Goal: Task Accomplishment & Management: Manage account settings

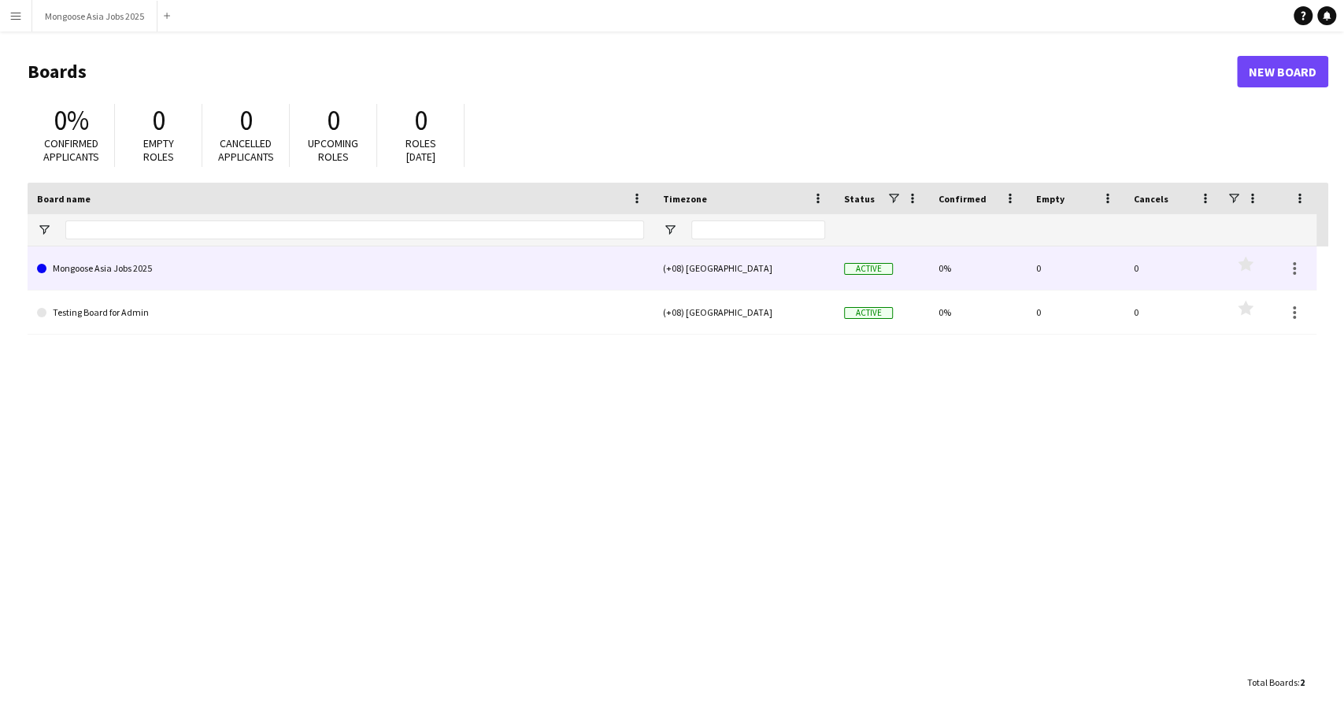
click at [147, 275] on link "Mongoose Asia Jobs 2025" at bounding box center [340, 268] width 607 height 44
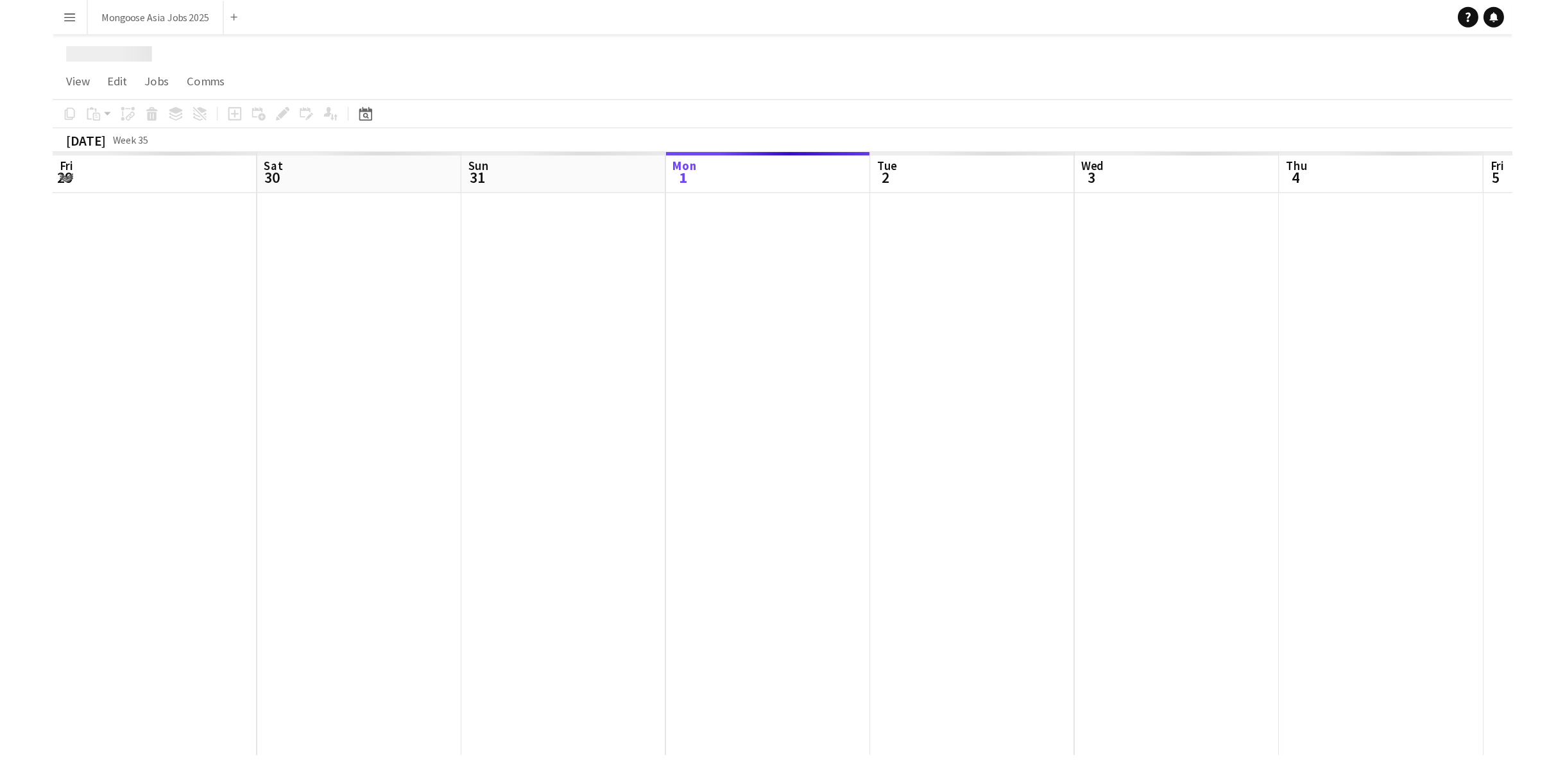
scroll to position [0, 306]
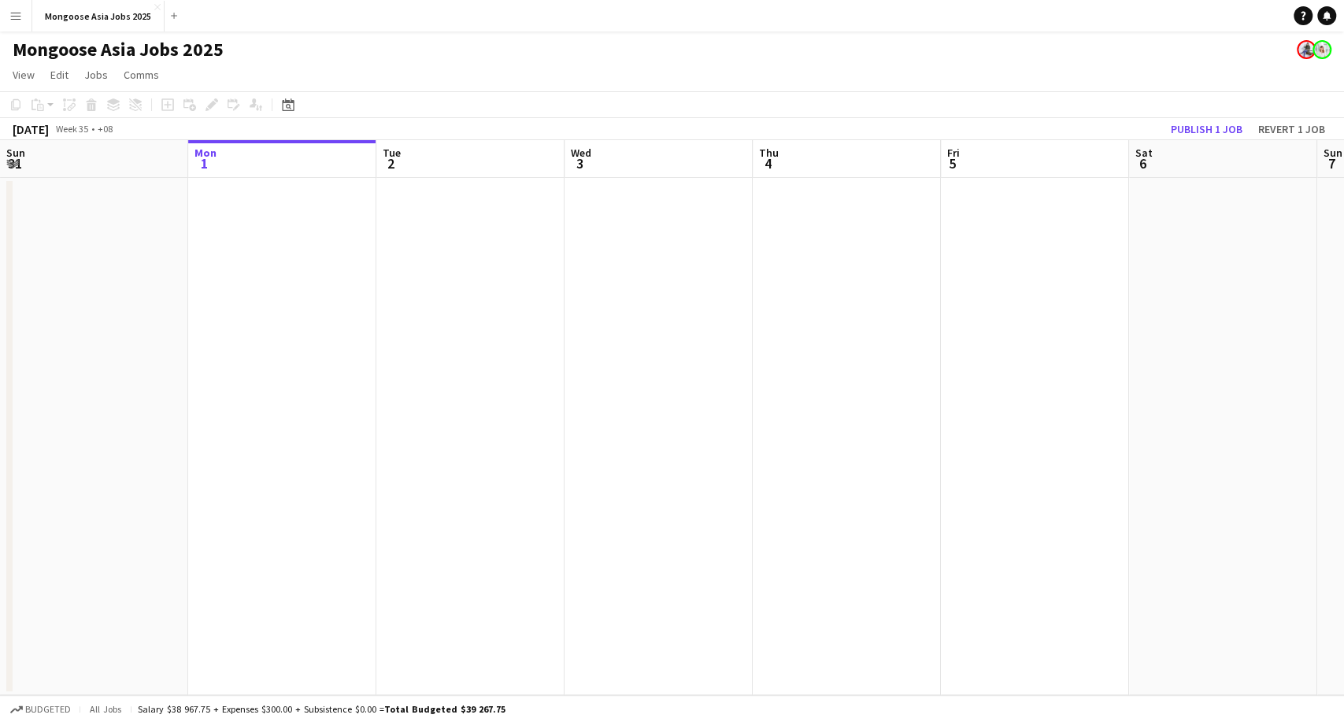
click at [17, 14] on app-icon "Menu" at bounding box center [15, 15] width 13 height 13
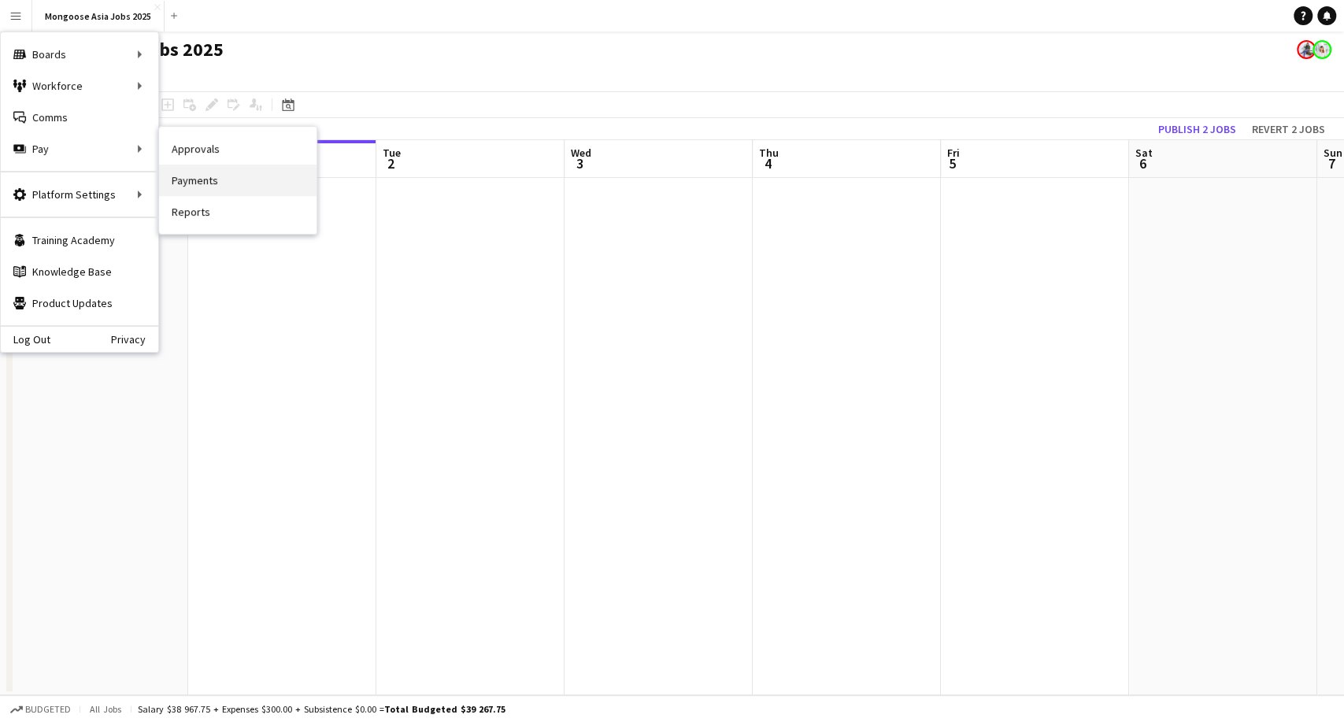
click at [224, 174] on link "Payments" at bounding box center [237, 180] width 157 height 31
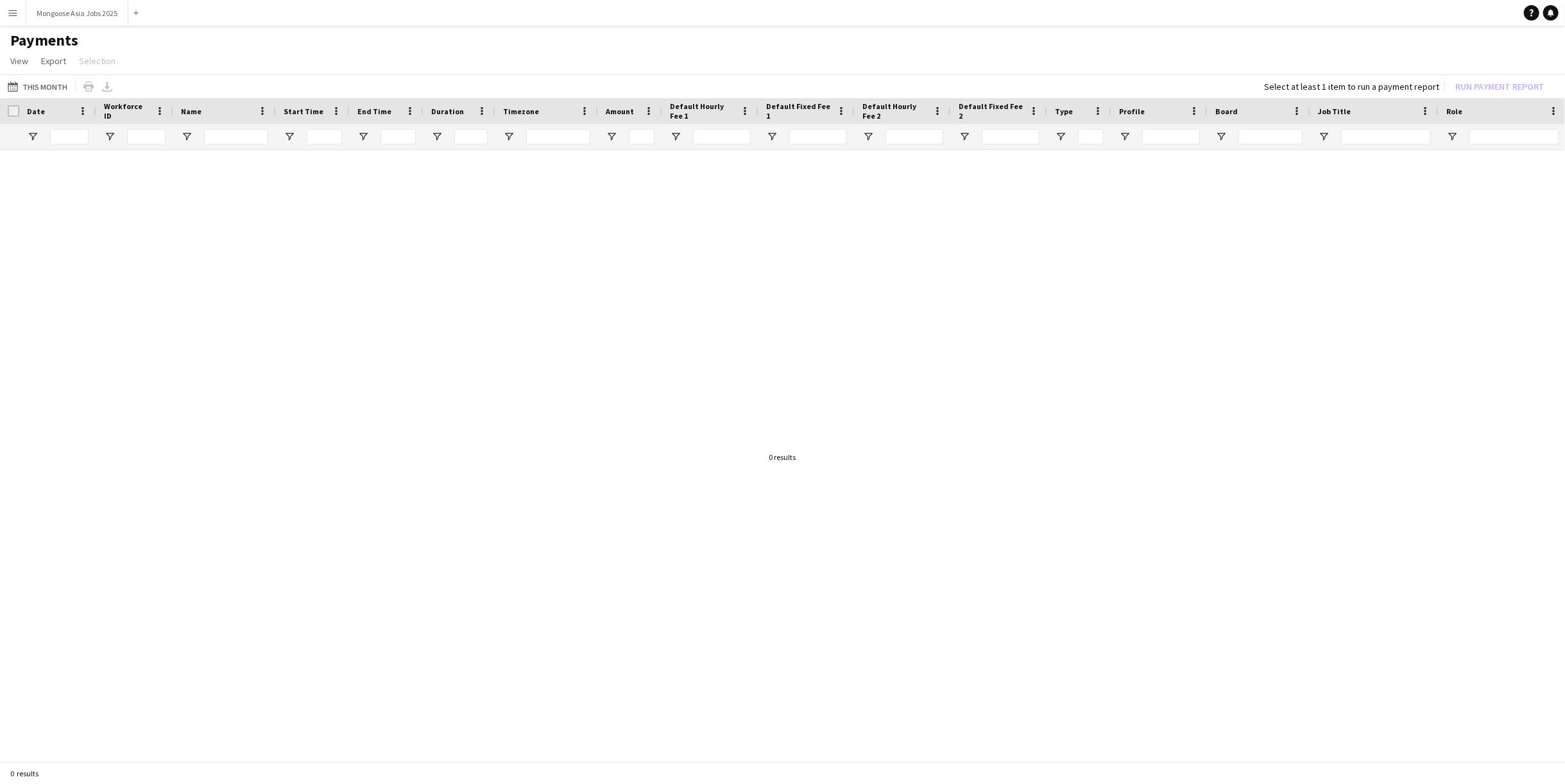
click at [9, 14] on app-icon "Menu" at bounding box center [12, 12] width 11 height 11
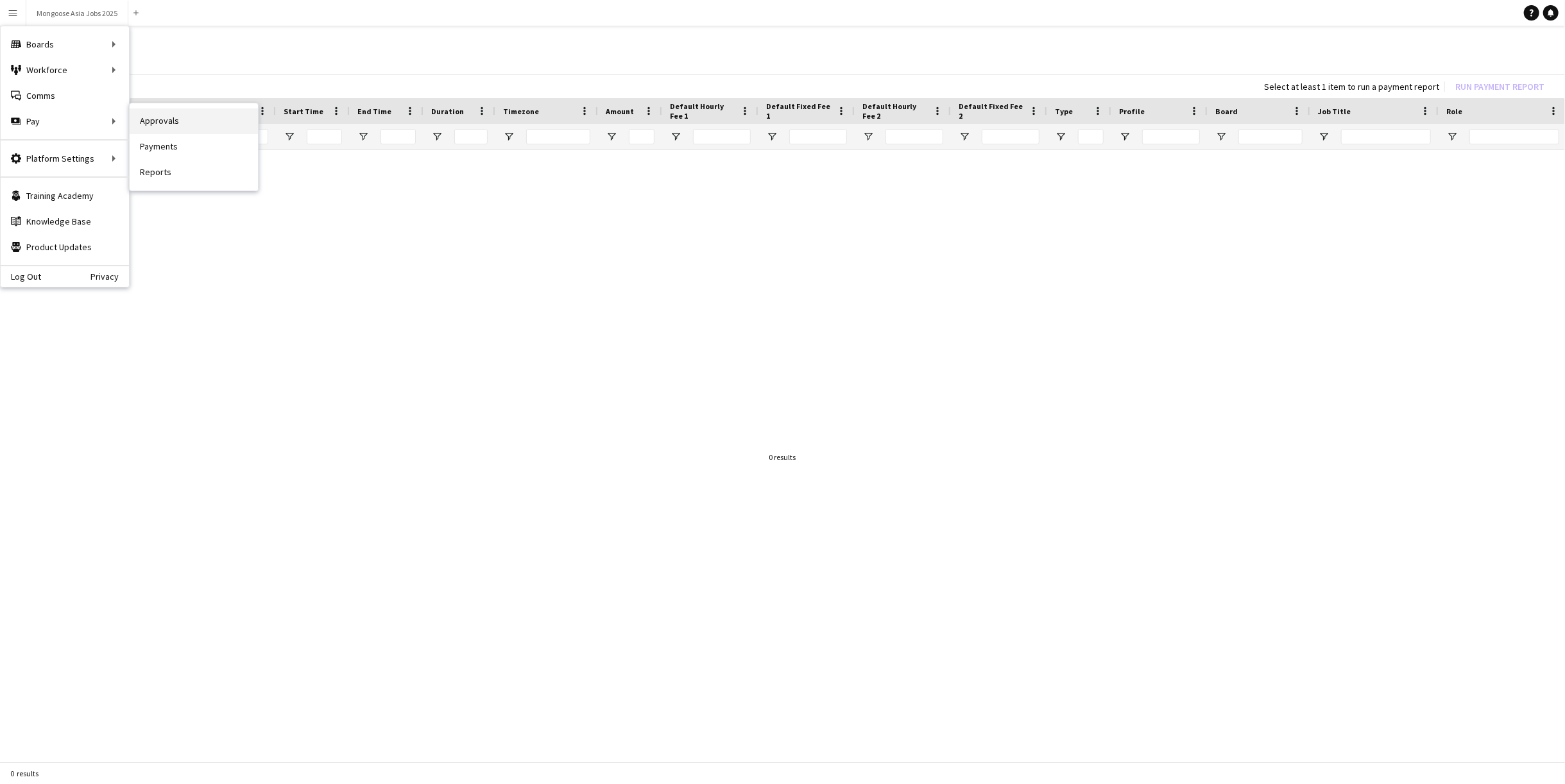
click at [184, 122] on link "Approvals" at bounding box center [193, 121] width 128 height 25
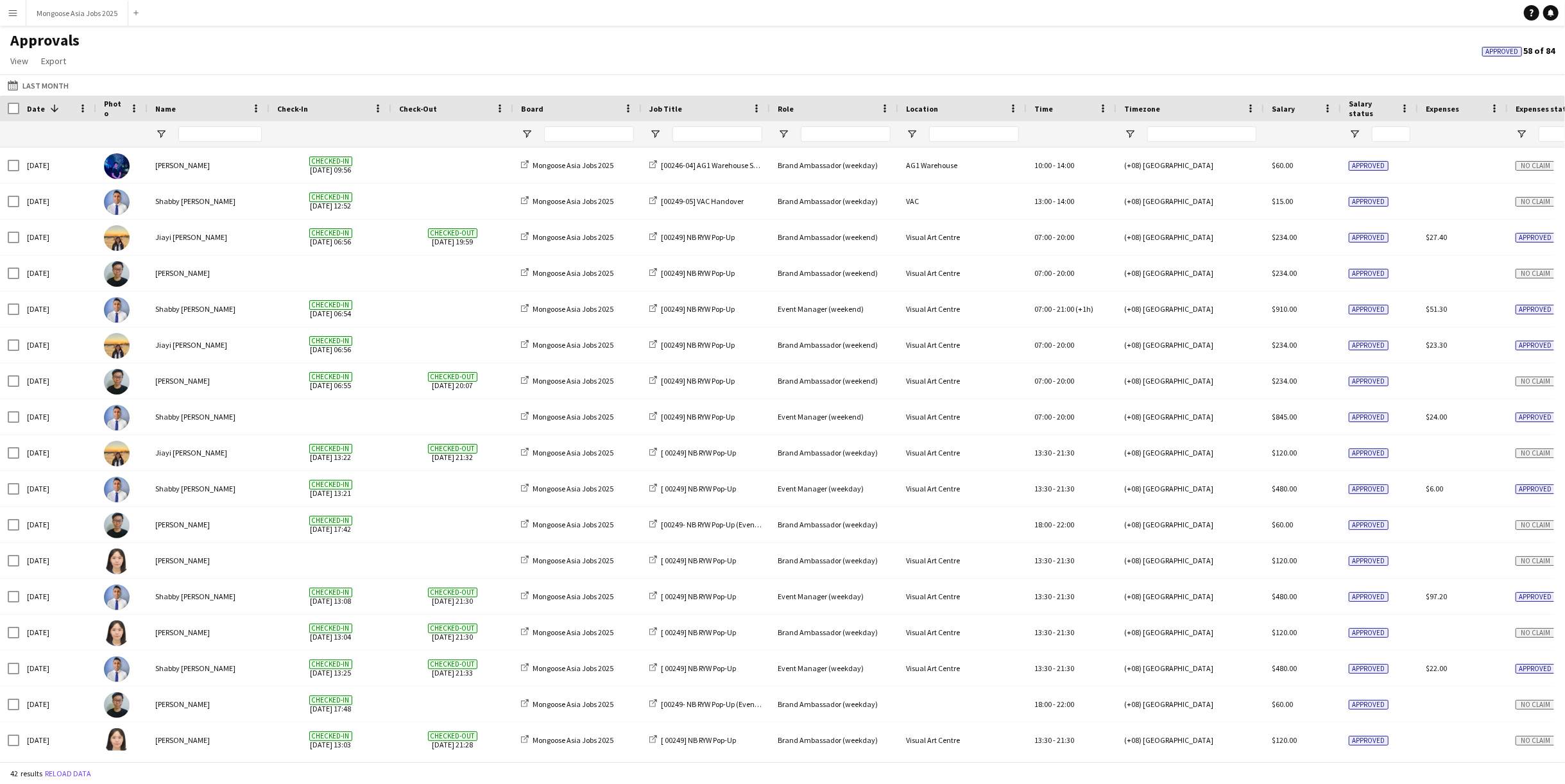
click at [16, 7] on button "Menu" at bounding box center [12, 12] width 25 height 25
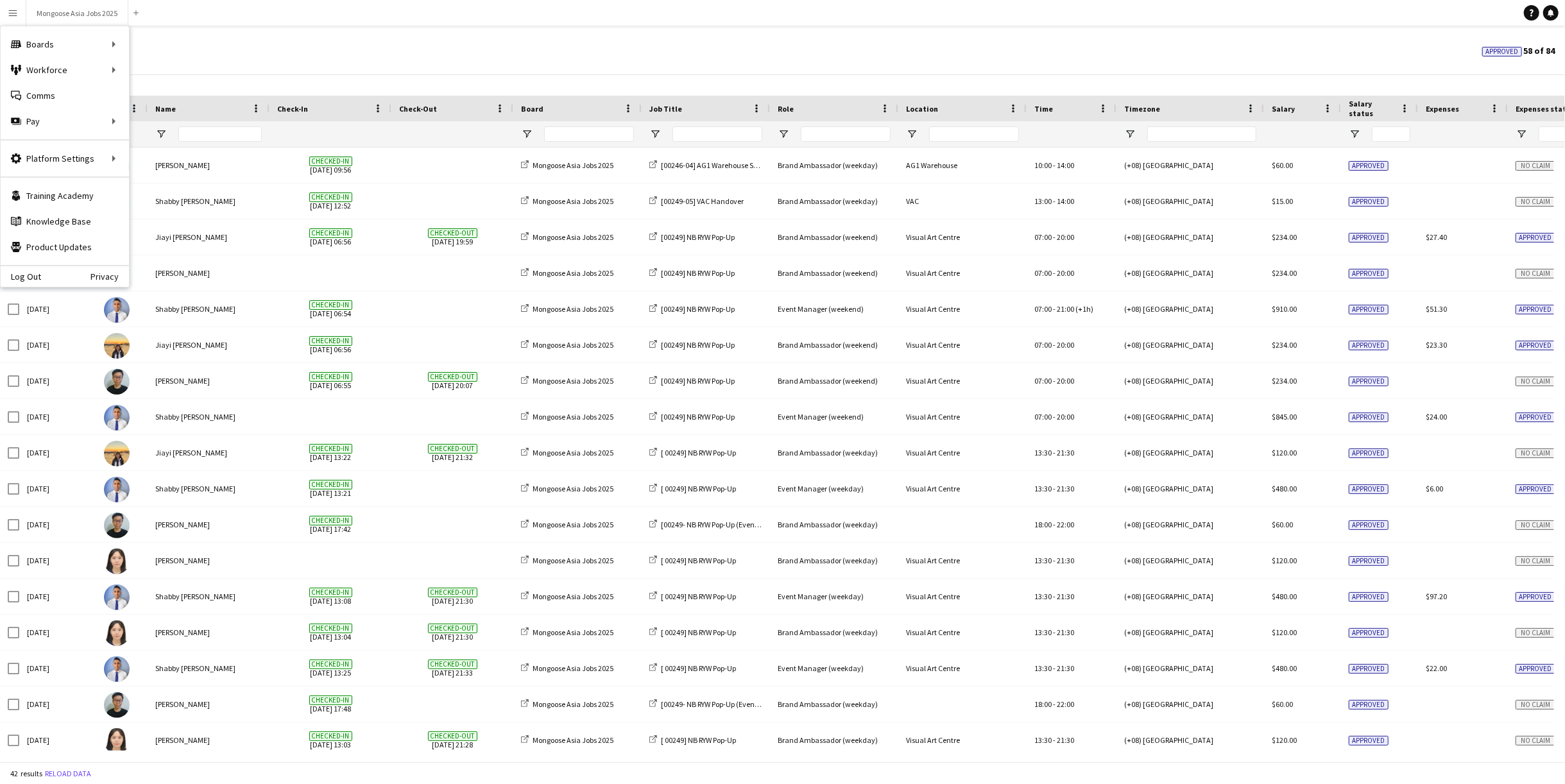
click at [442, 46] on div "Approvals View Customise view Customise filters Reset Filters Reset View Reset …" at bounding box center [782, 53] width 1565 height 44
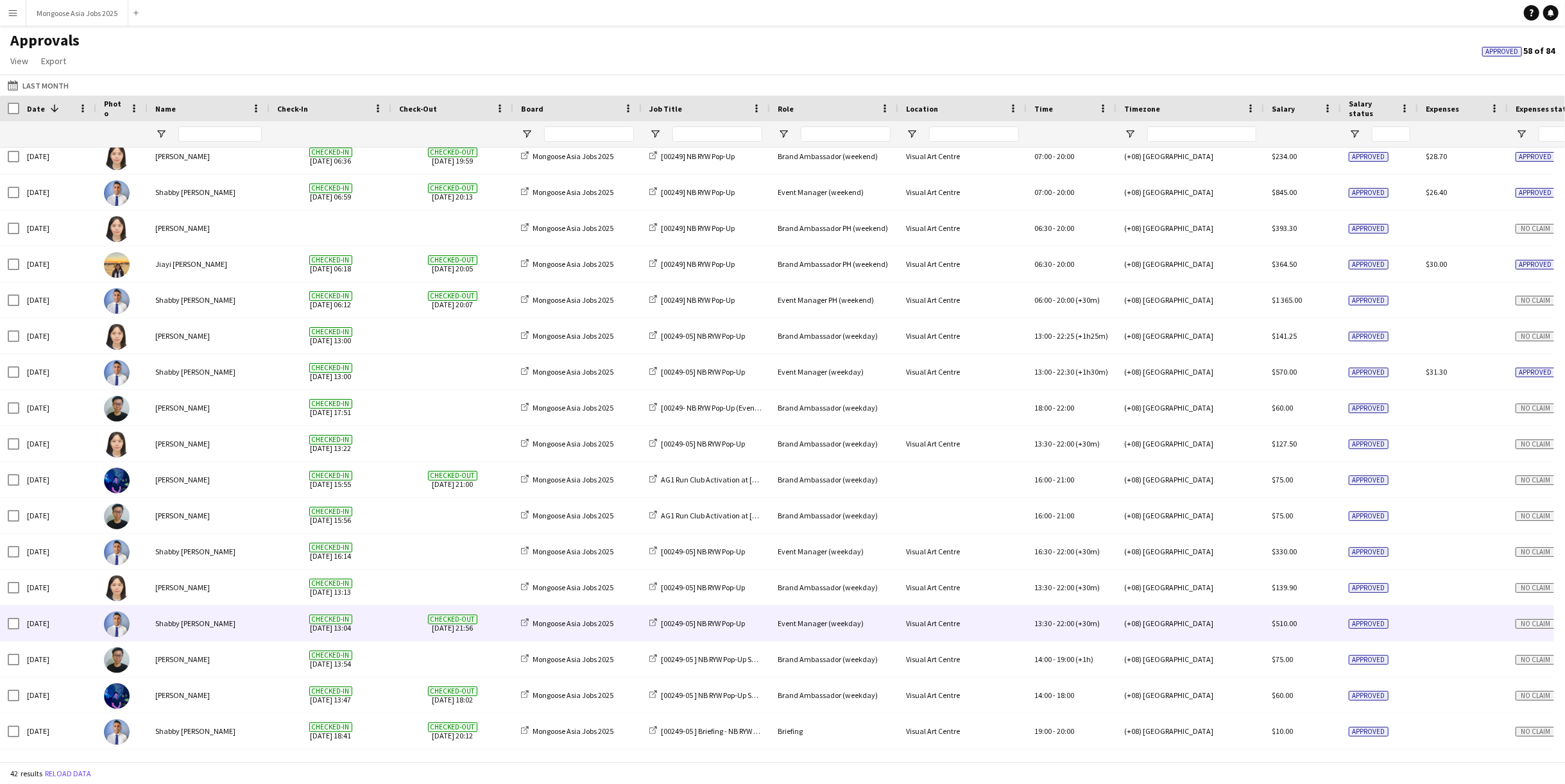
scroll to position [905, 0]
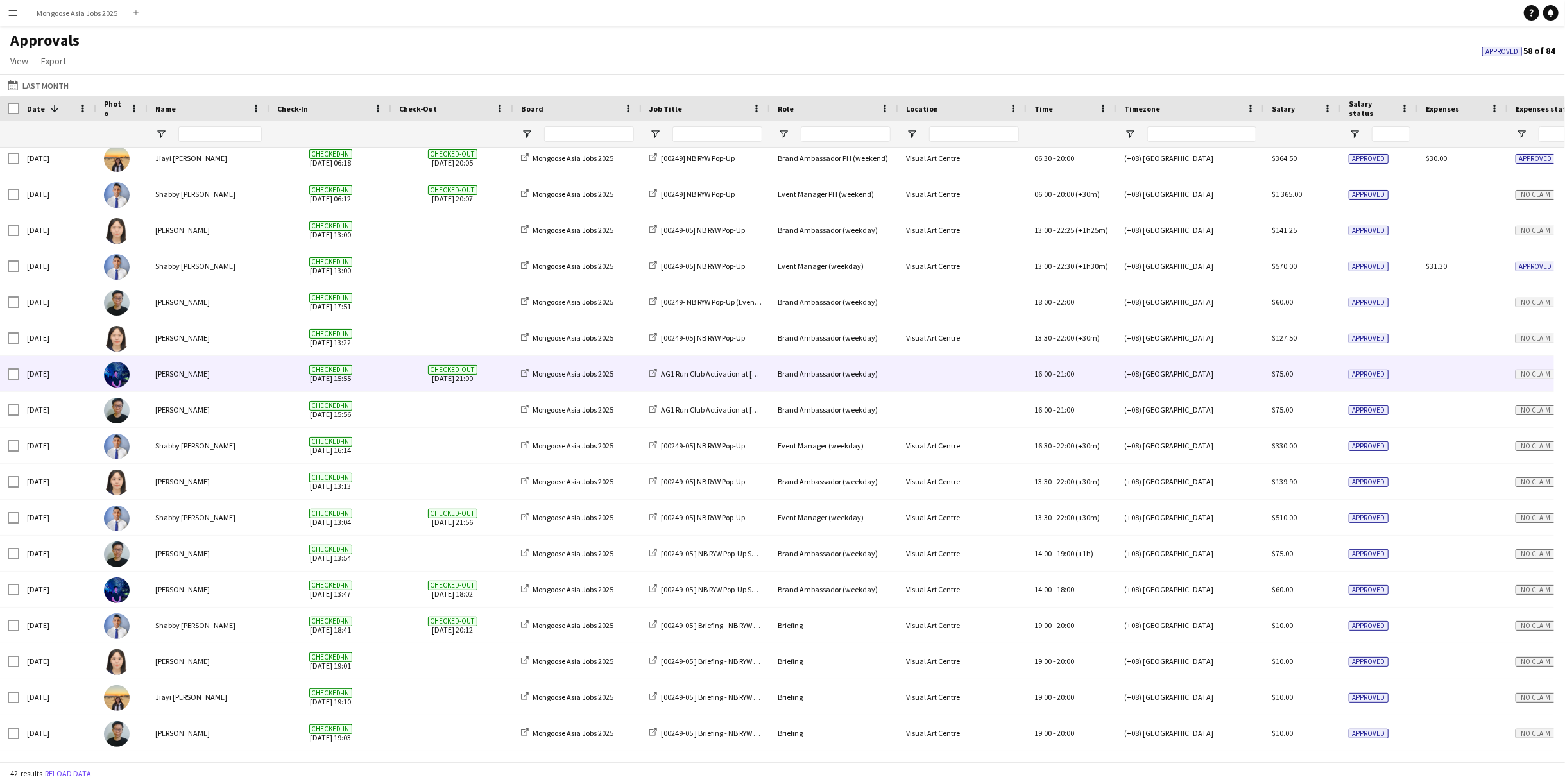
click at [179, 369] on div "[PERSON_NAME]" at bounding box center [209, 373] width 122 height 35
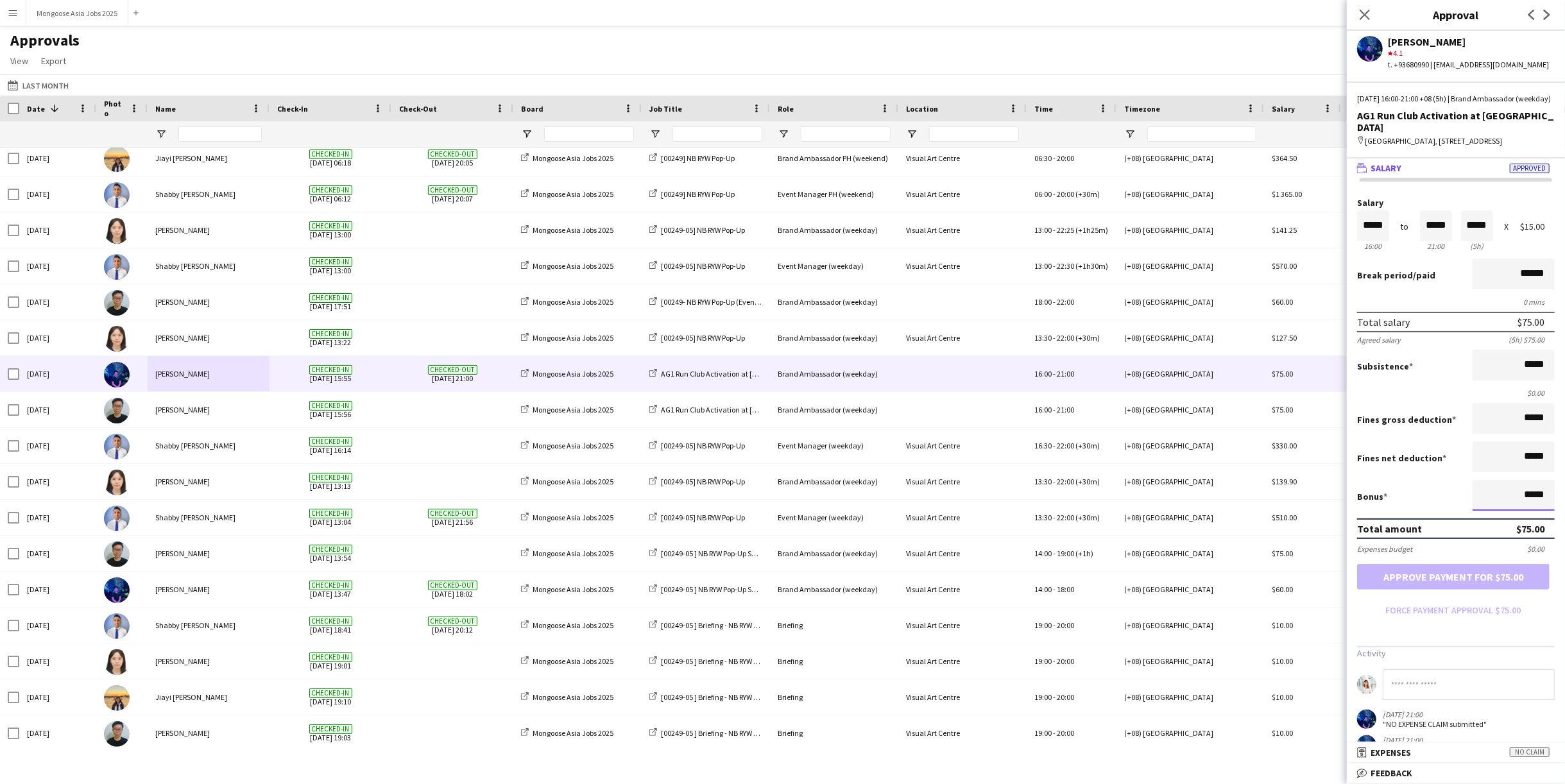
click at [1095, 511] on input "*****" at bounding box center [1514, 496] width 82 height 31
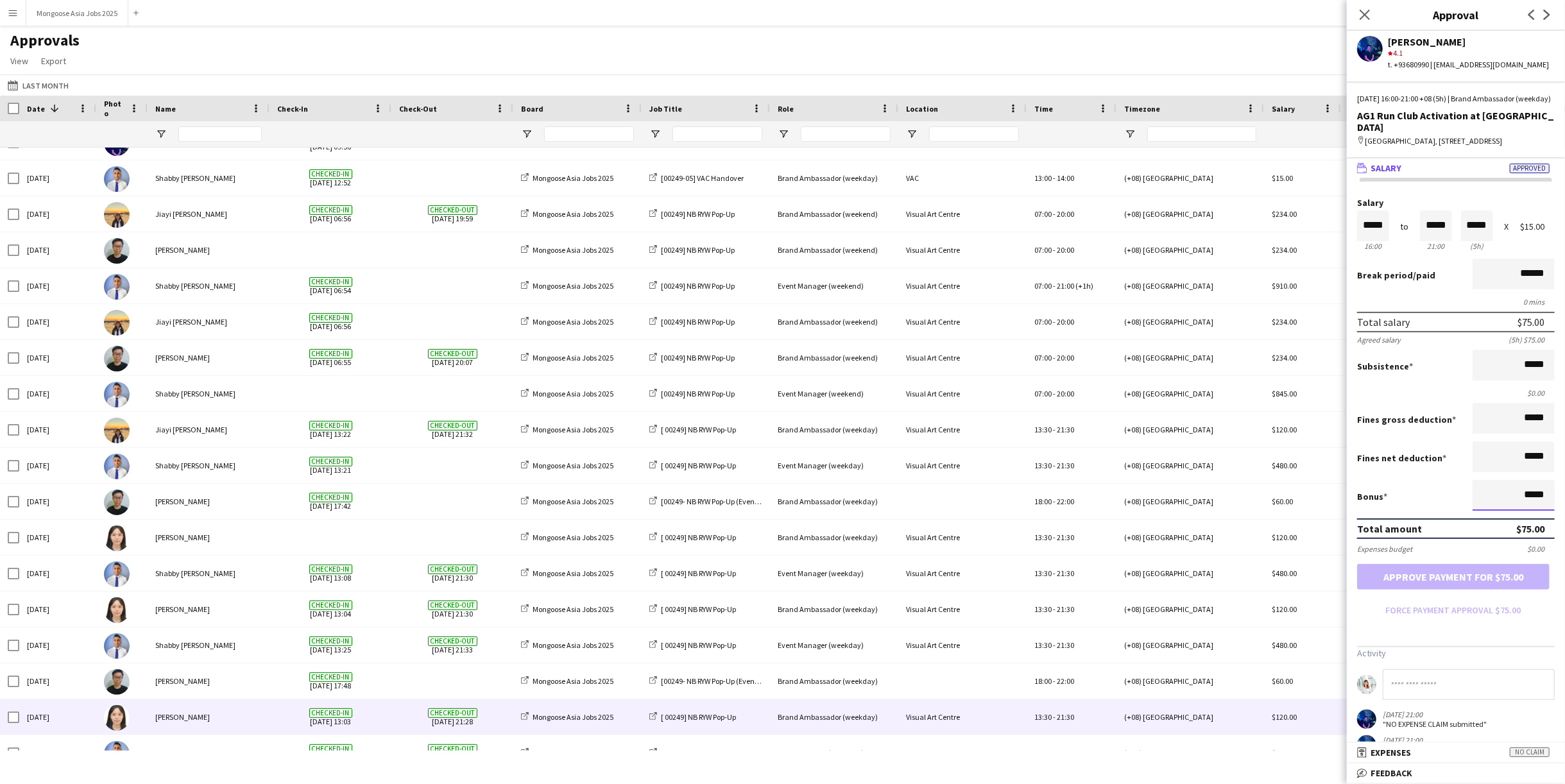
scroll to position [0, 0]
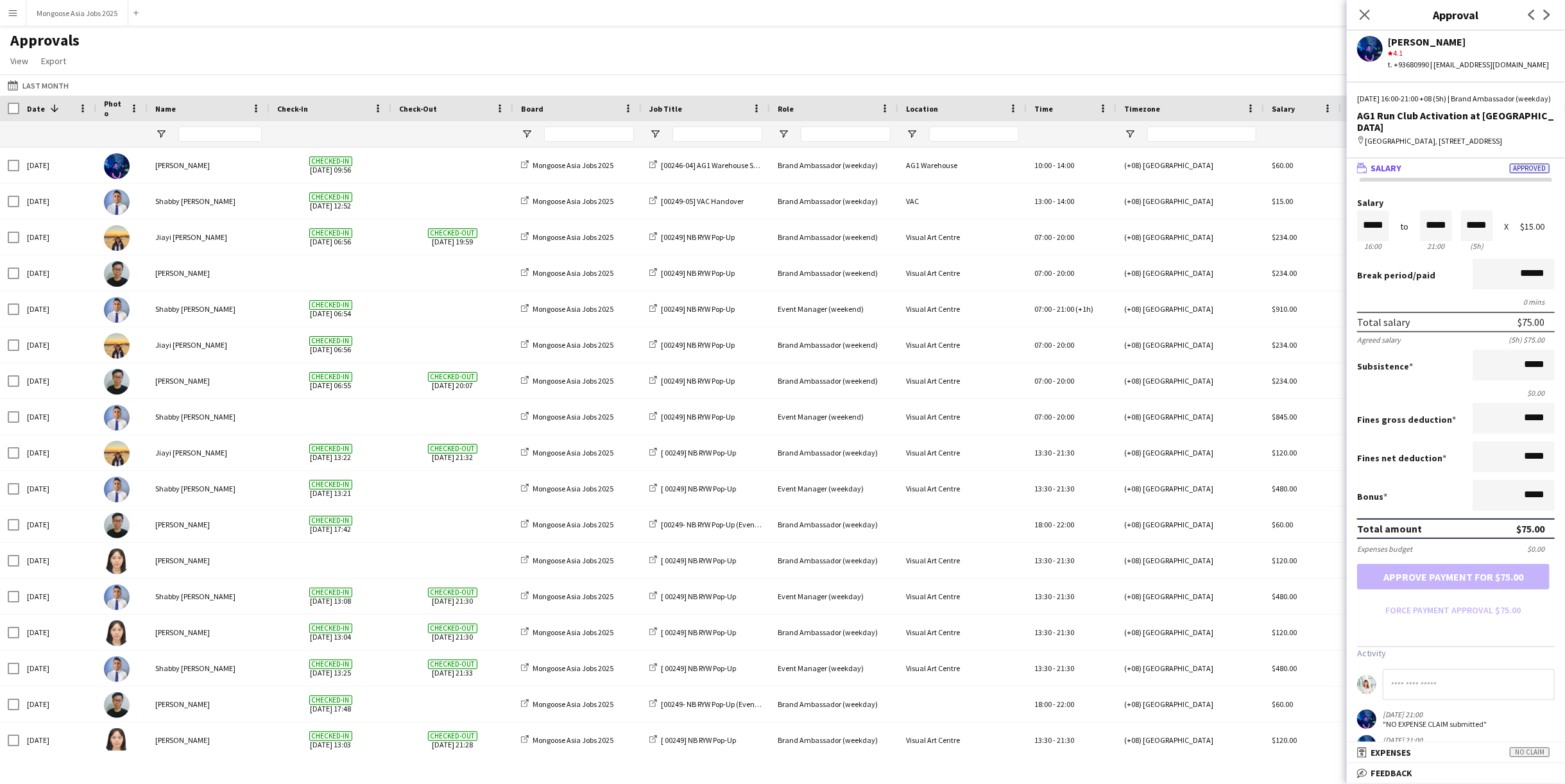
click at [16, 13] on app-icon "Menu" at bounding box center [12, 12] width 11 height 11
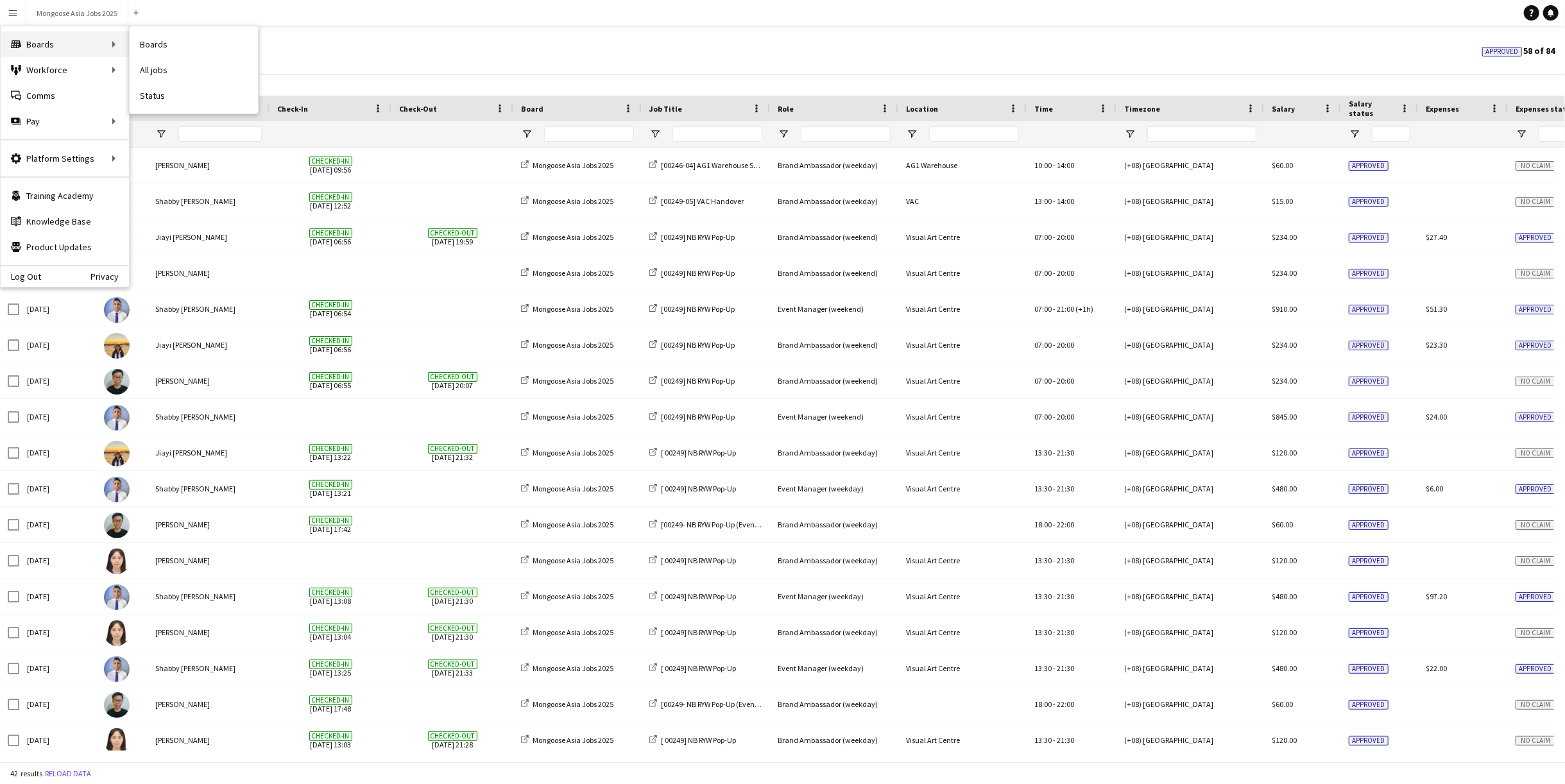
click at [64, 42] on div "Boards Boards" at bounding box center [64, 44] width 128 height 25
click at [201, 46] on link "Boards" at bounding box center [193, 44] width 128 height 25
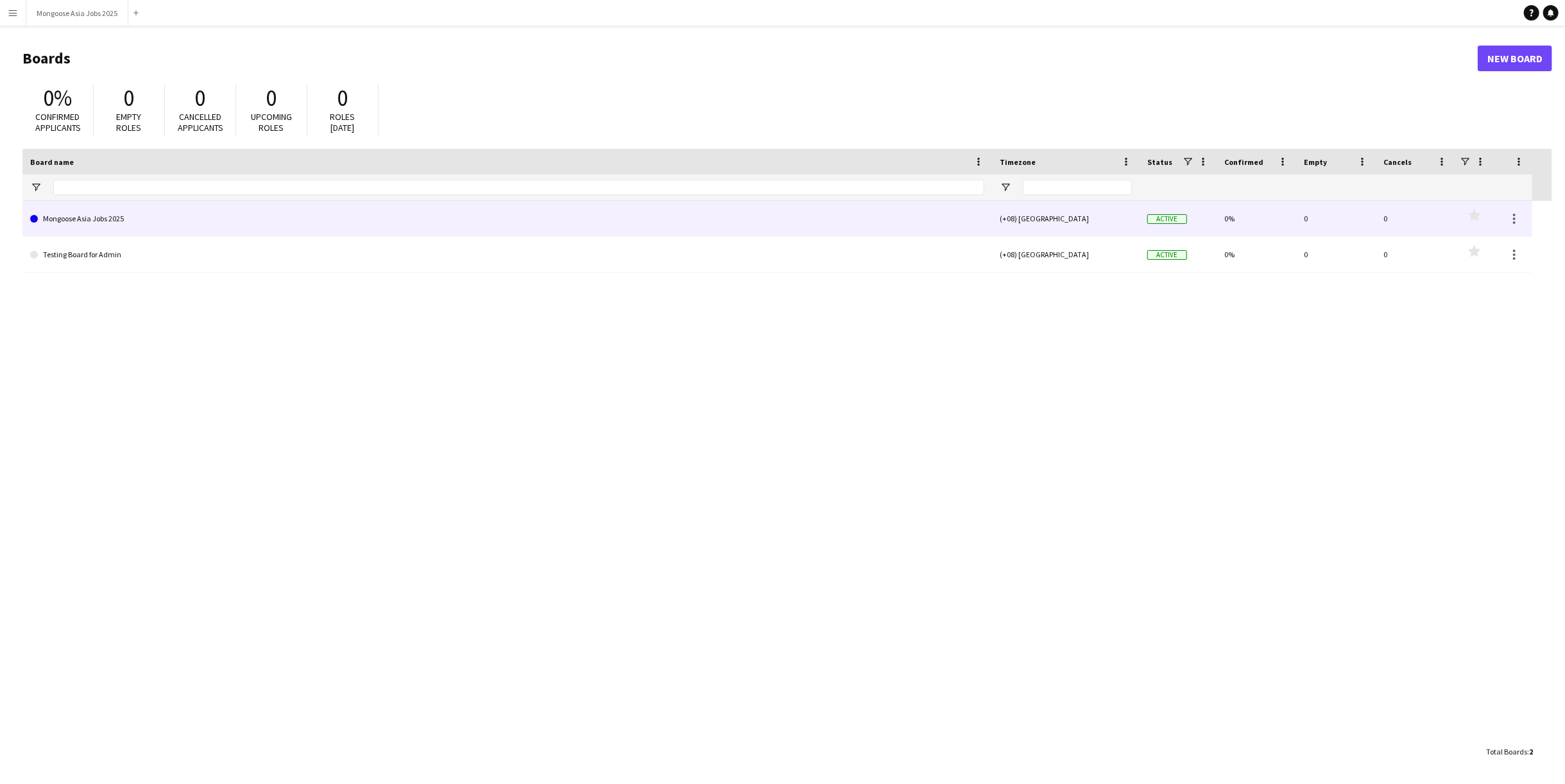
click at [233, 203] on link "Mongoose Asia Jobs 2025" at bounding box center [507, 218] width 954 height 36
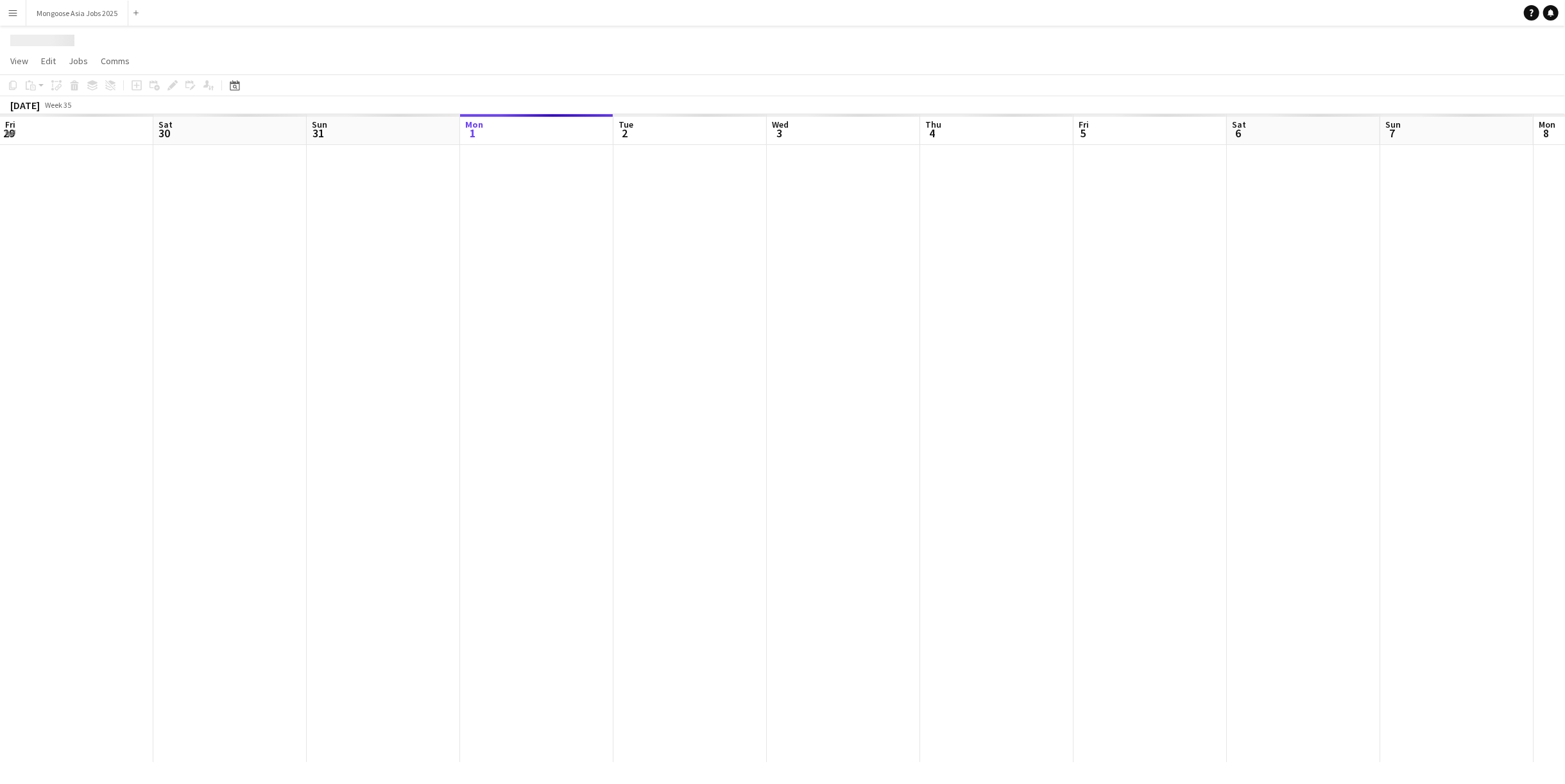
scroll to position [0, 306]
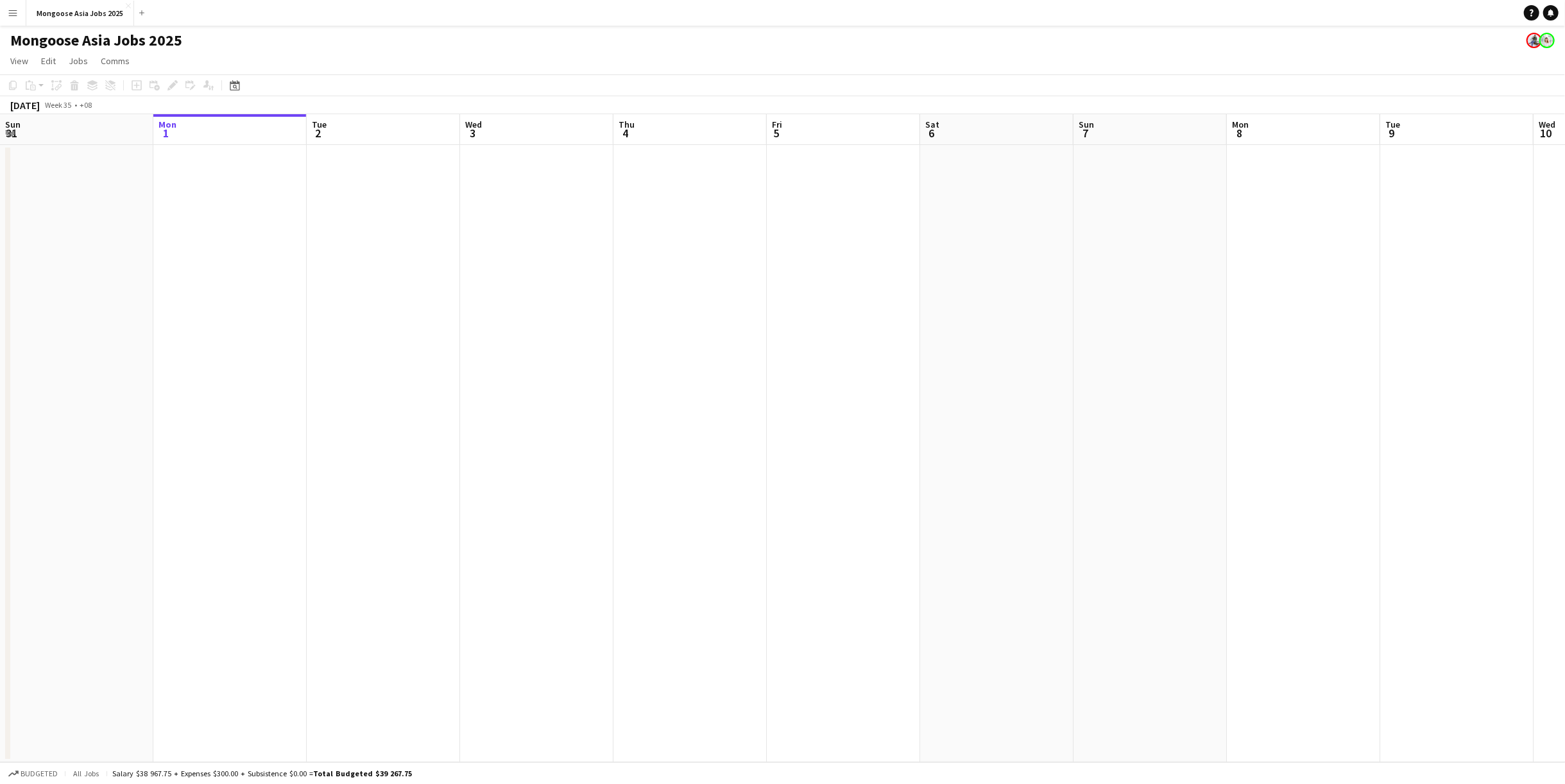
click at [40, 109] on div "[DATE]" at bounding box center [25, 105] width 29 height 13
click at [234, 90] on div "Date picker" at bounding box center [235, 85] width 15 height 15
click at [309, 126] on span "Previous month" at bounding box center [312, 129] width 25 height 25
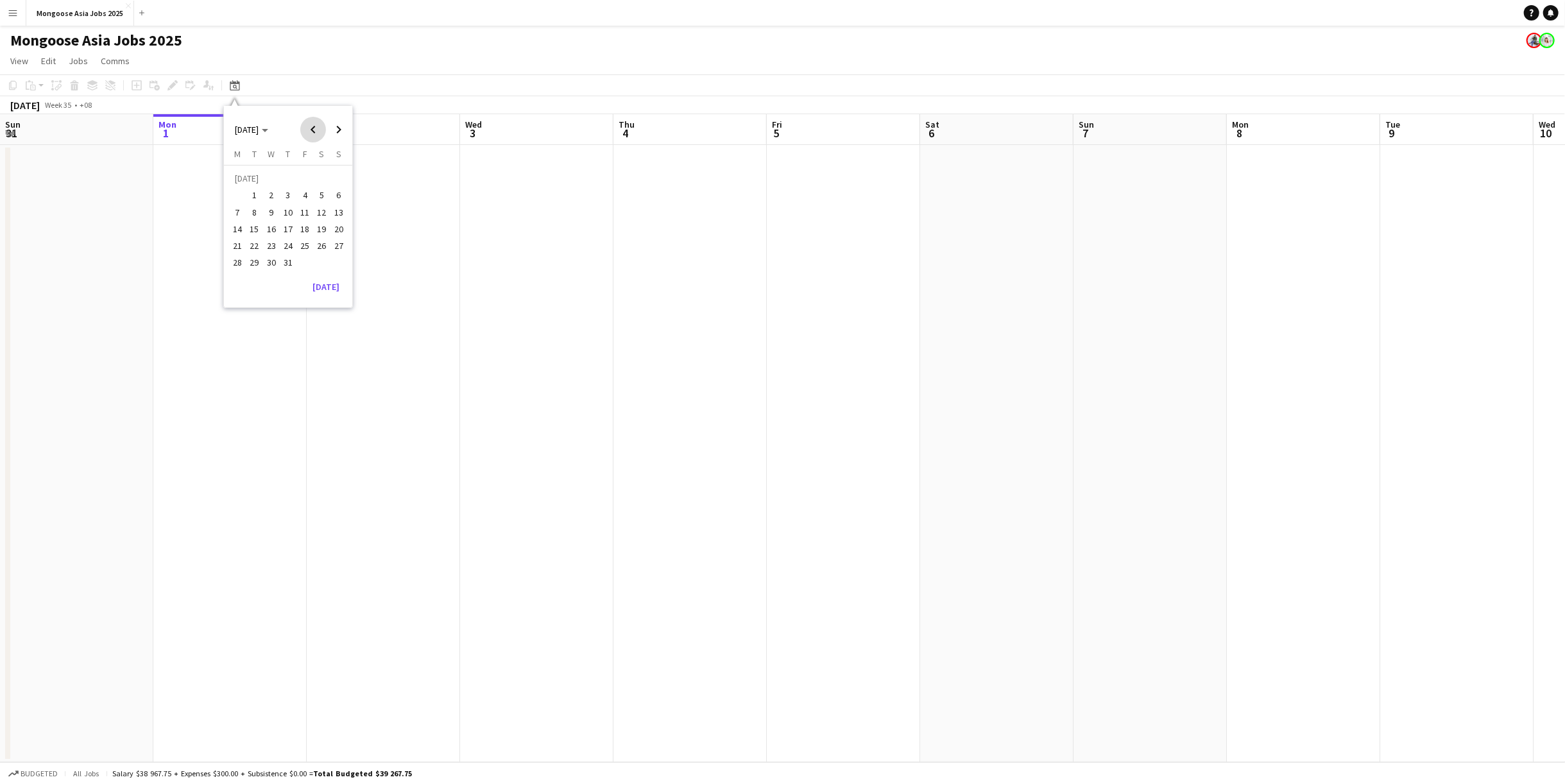
click at [309, 126] on span "Previous month" at bounding box center [312, 129] width 25 height 25
click at [341, 126] on span "Next month" at bounding box center [338, 129] width 25 height 25
click at [243, 130] on span "[DATE]" at bounding box center [246, 130] width 24 height 11
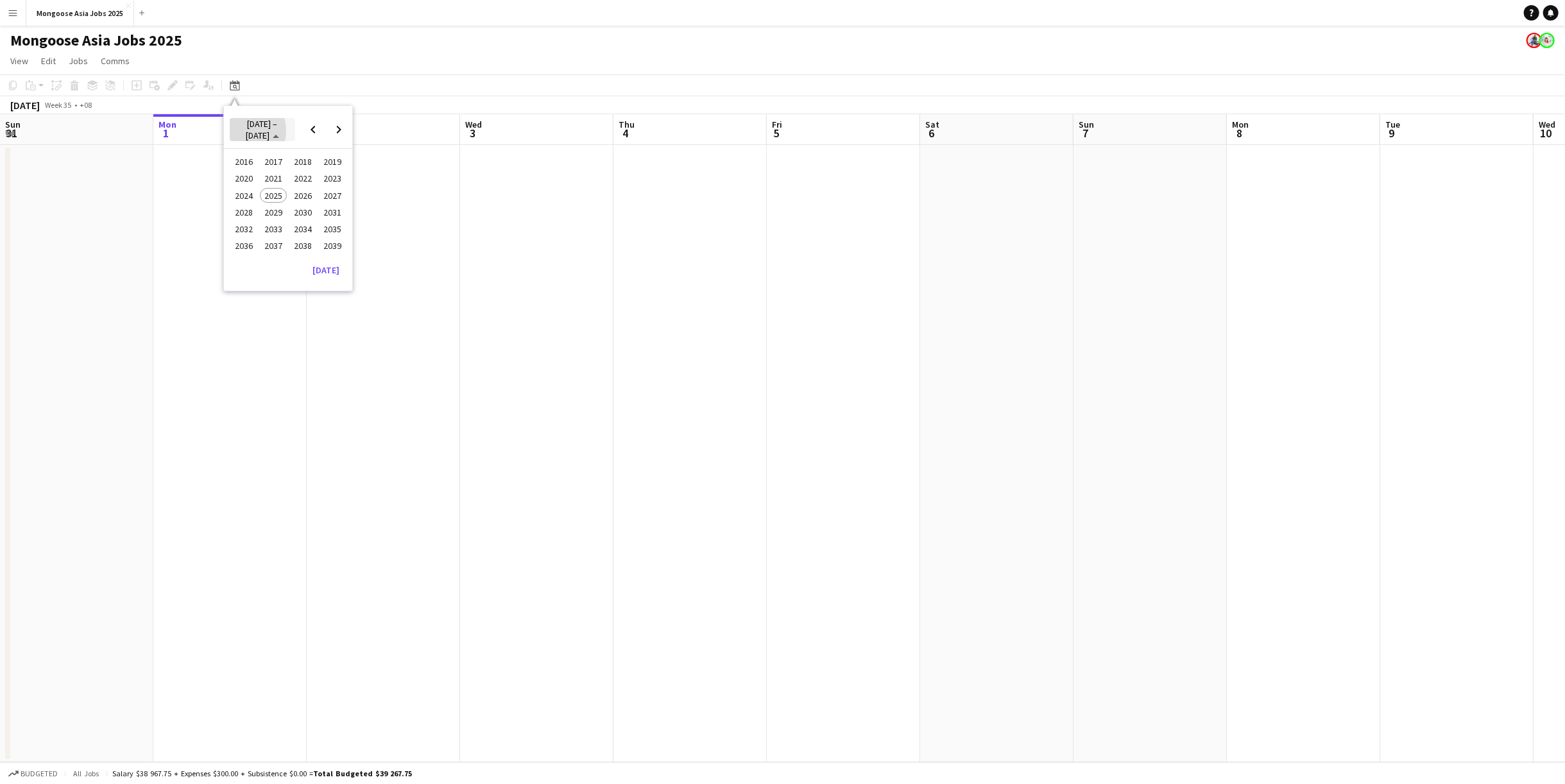
click at [245, 130] on span "[DATE] – [DATE]" at bounding box center [261, 130] width 32 height 23
click at [251, 200] on span "1" at bounding box center [254, 196] width 15 height 15
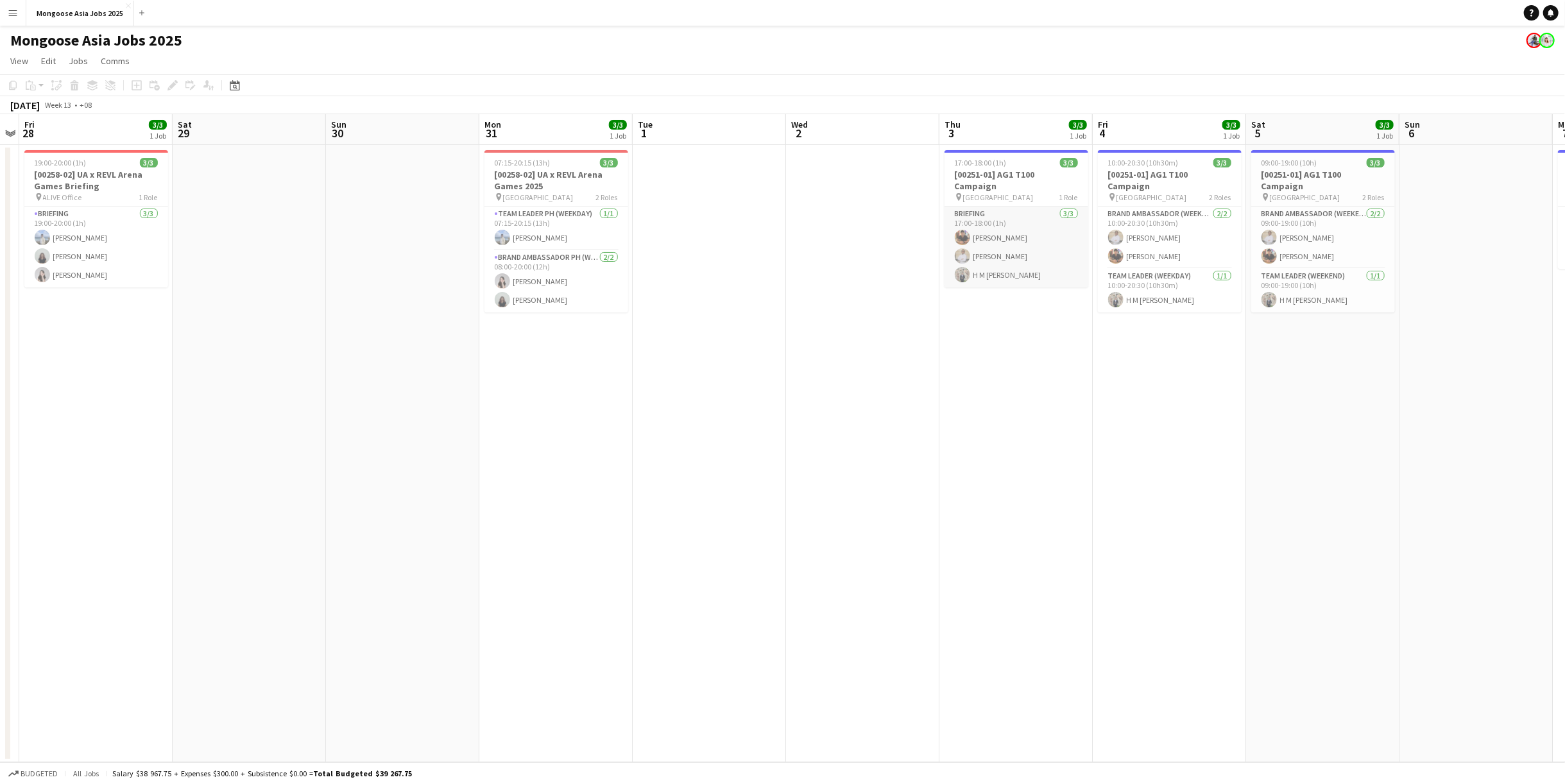
click at [1042, 254] on app-card-role "Briefing [DATE] 17:00-18:00 (1h) Hidayat Jaffaludinsha [PERSON_NAME] [PERSON_NA…" at bounding box center [1016, 246] width 143 height 81
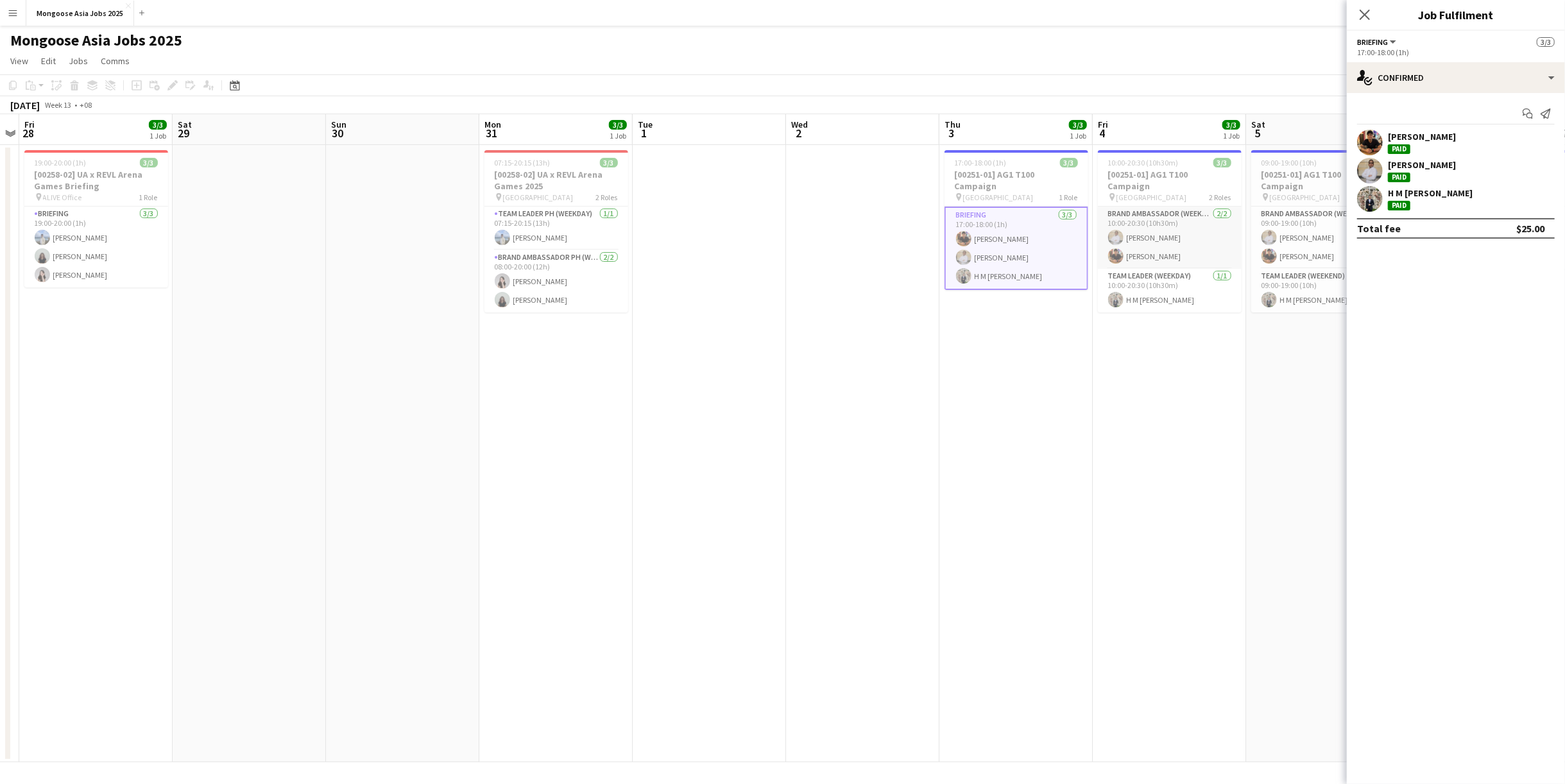
click at [1095, 253] on app-card-role "Brand Ambassador (weekday) [DATE] 10:00-20:30 (10h30m) [PERSON_NAME]" at bounding box center [1170, 237] width 143 height 62
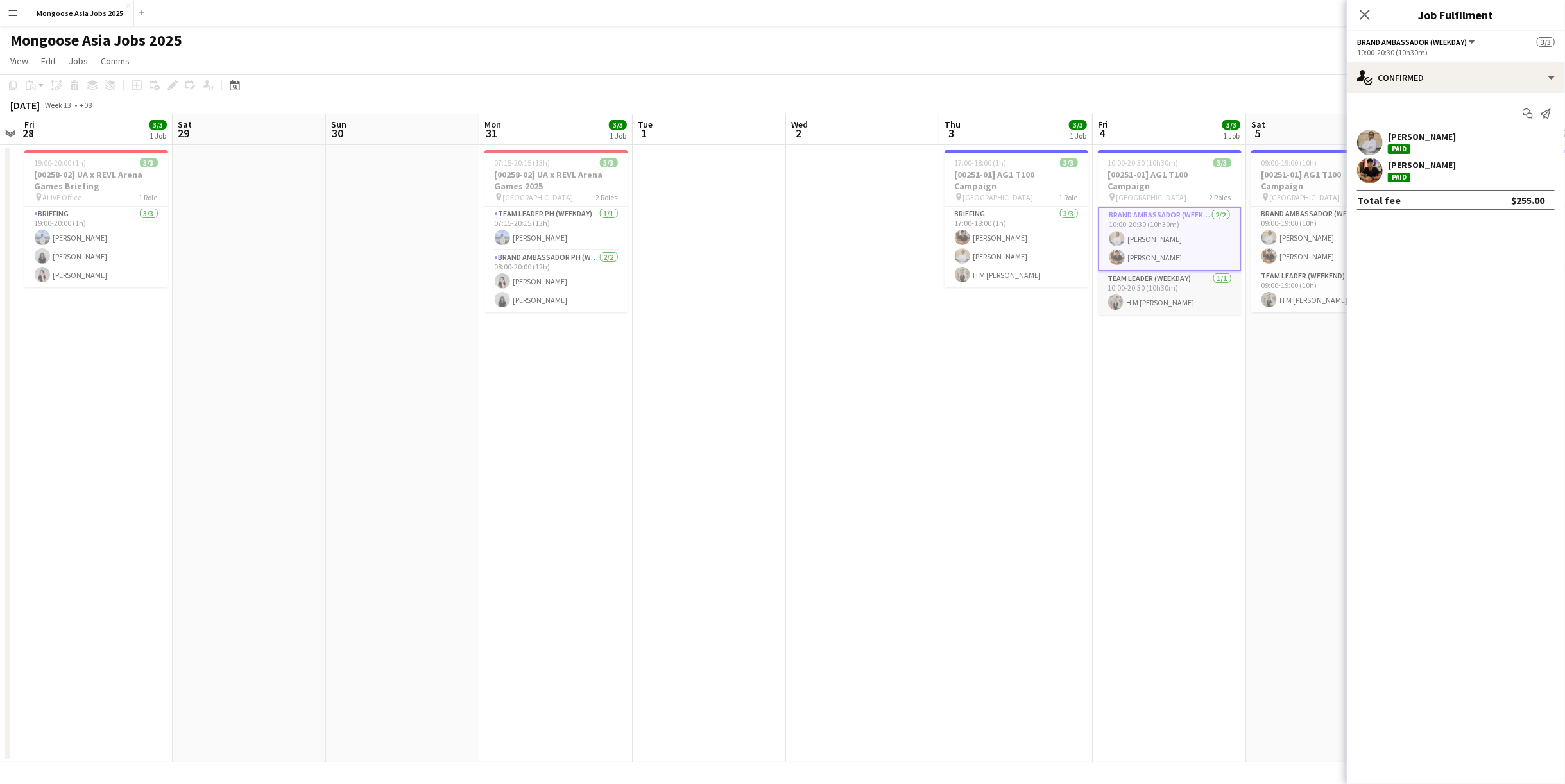
click at [1095, 283] on app-card-role "Team Leader (weekday) [DATE] 10:00-20:30 (10h30m) H M [PERSON_NAME]" at bounding box center [1170, 293] width 143 height 44
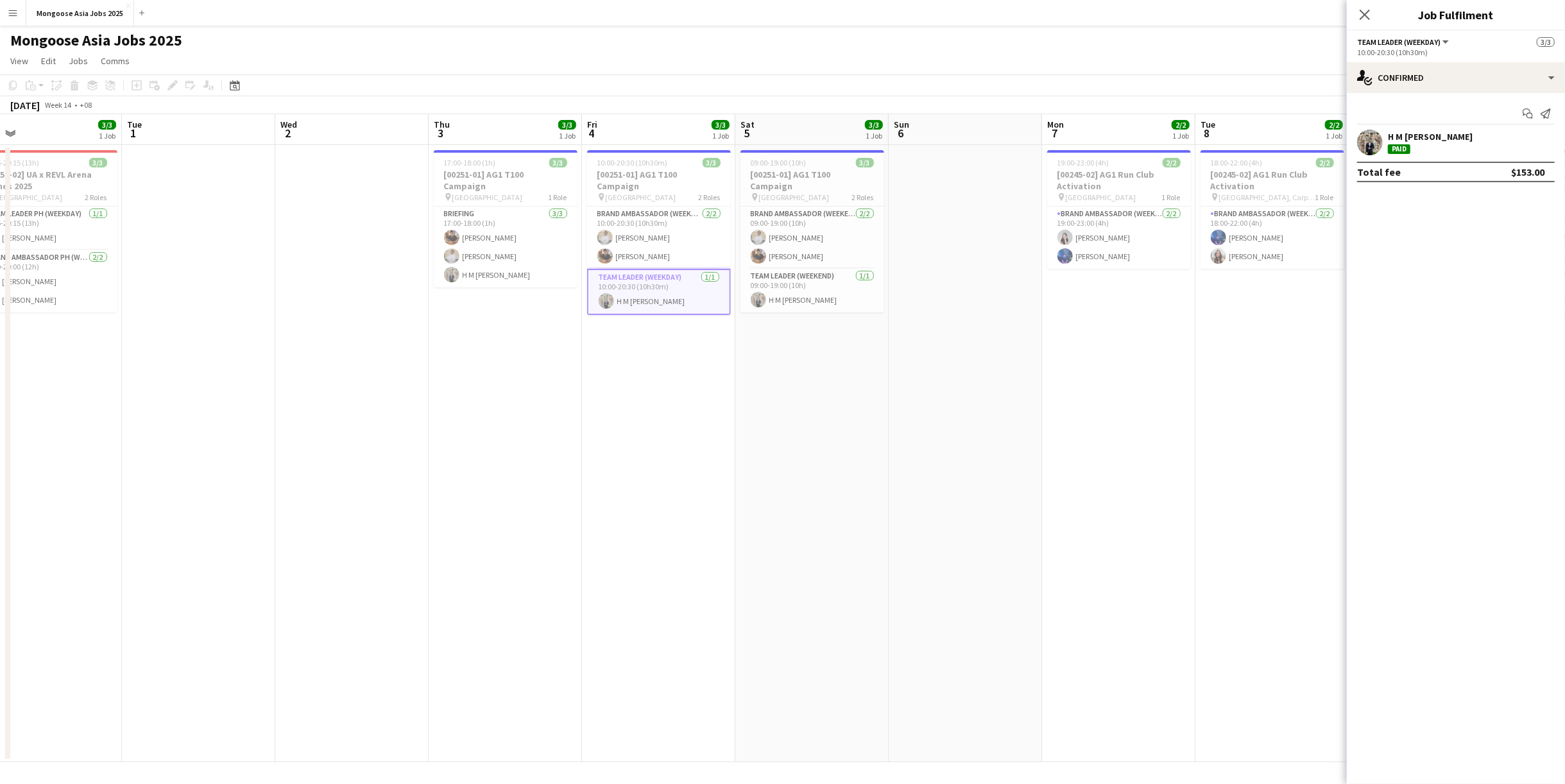
scroll to position [0, 337]
drag, startPoint x: 1202, startPoint y: 403, endPoint x: 722, endPoint y: 467, distance: 484.2
click at [722, 467] on app-calendar-viewport "Sat 29 Sun 30 Mon 31 3/3 1 Job Tue 1 Wed 2 Thu 3 3/3 1 Job Fri 4 3/3 1 Job Sat …" at bounding box center [782, 438] width 1565 height 648
click at [669, 231] on app-card-role "Brand Ambassador (weekday) [DATE] 10:00-20:30 (10h30m) [PERSON_NAME]" at bounding box center [659, 237] width 143 height 62
click at [1095, 167] on div "[PERSON_NAME]" at bounding box center [1422, 165] width 68 height 11
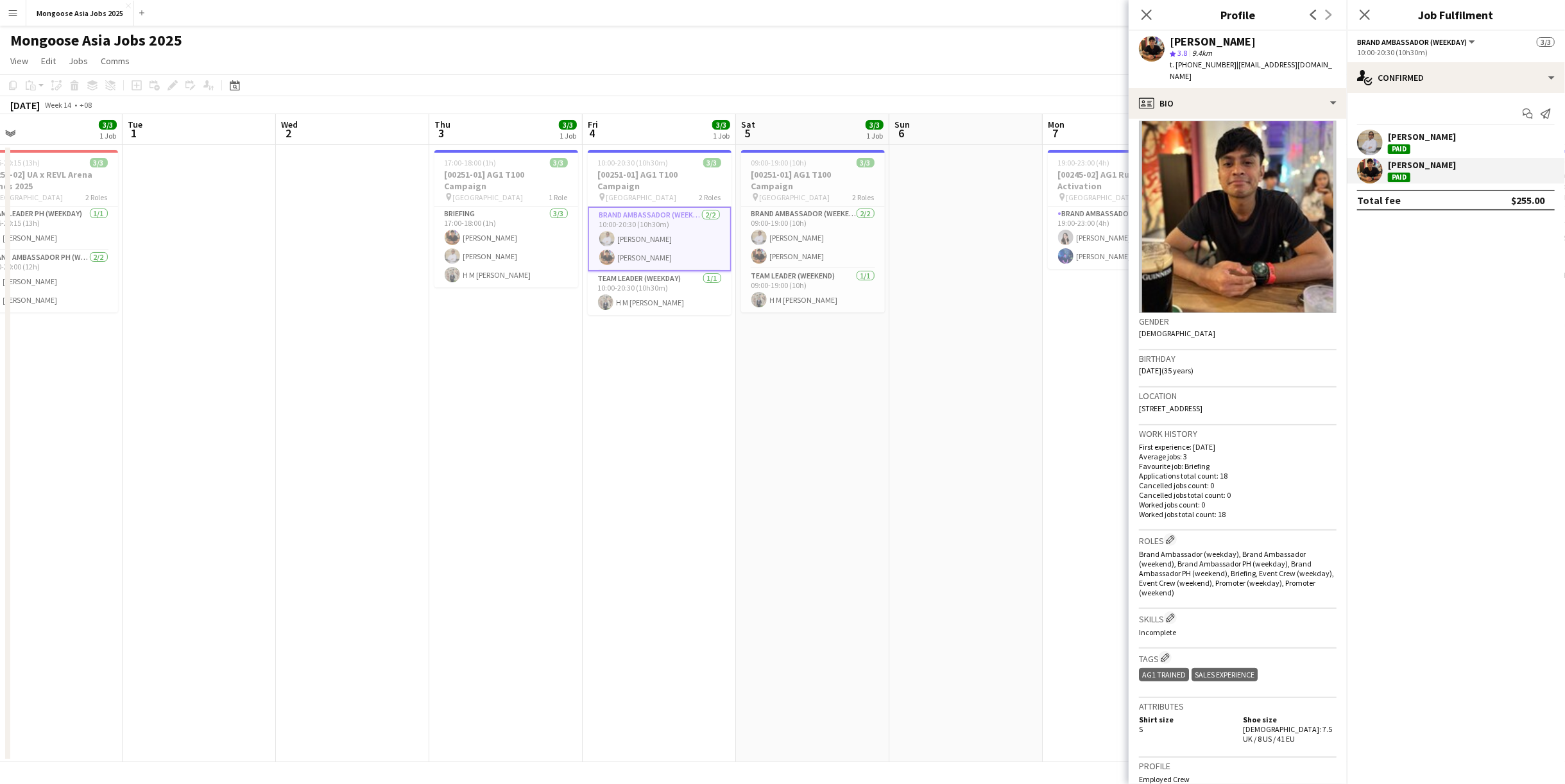
scroll to position [0, 0]
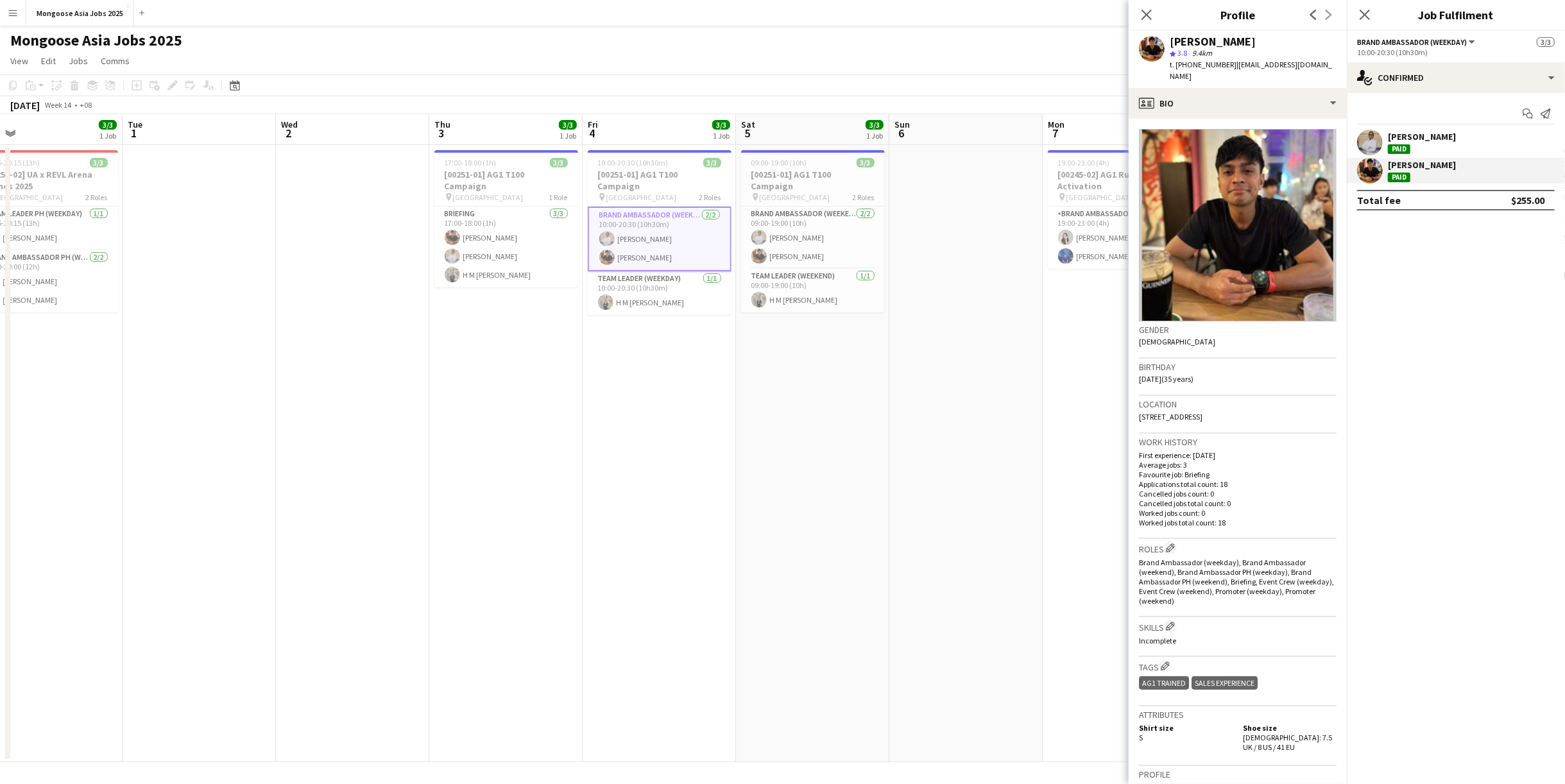
click at [1095, 151] on div "[PERSON_NAME]" at bounding box center [1422, 143] width 68 height 23
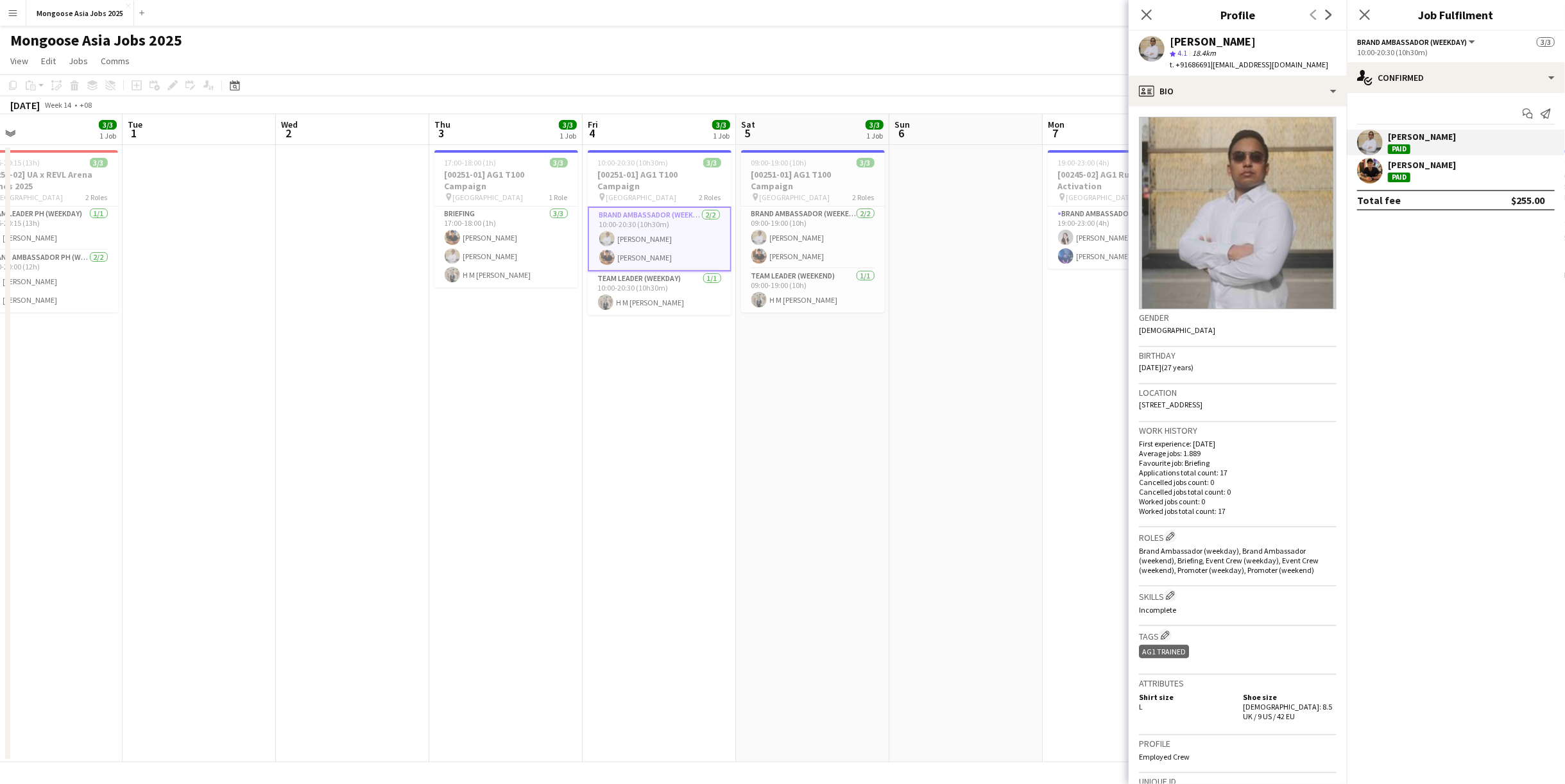
click at [17, 10] on app-icon "Menu" at bounding box center [12, 12] width 11 height 11
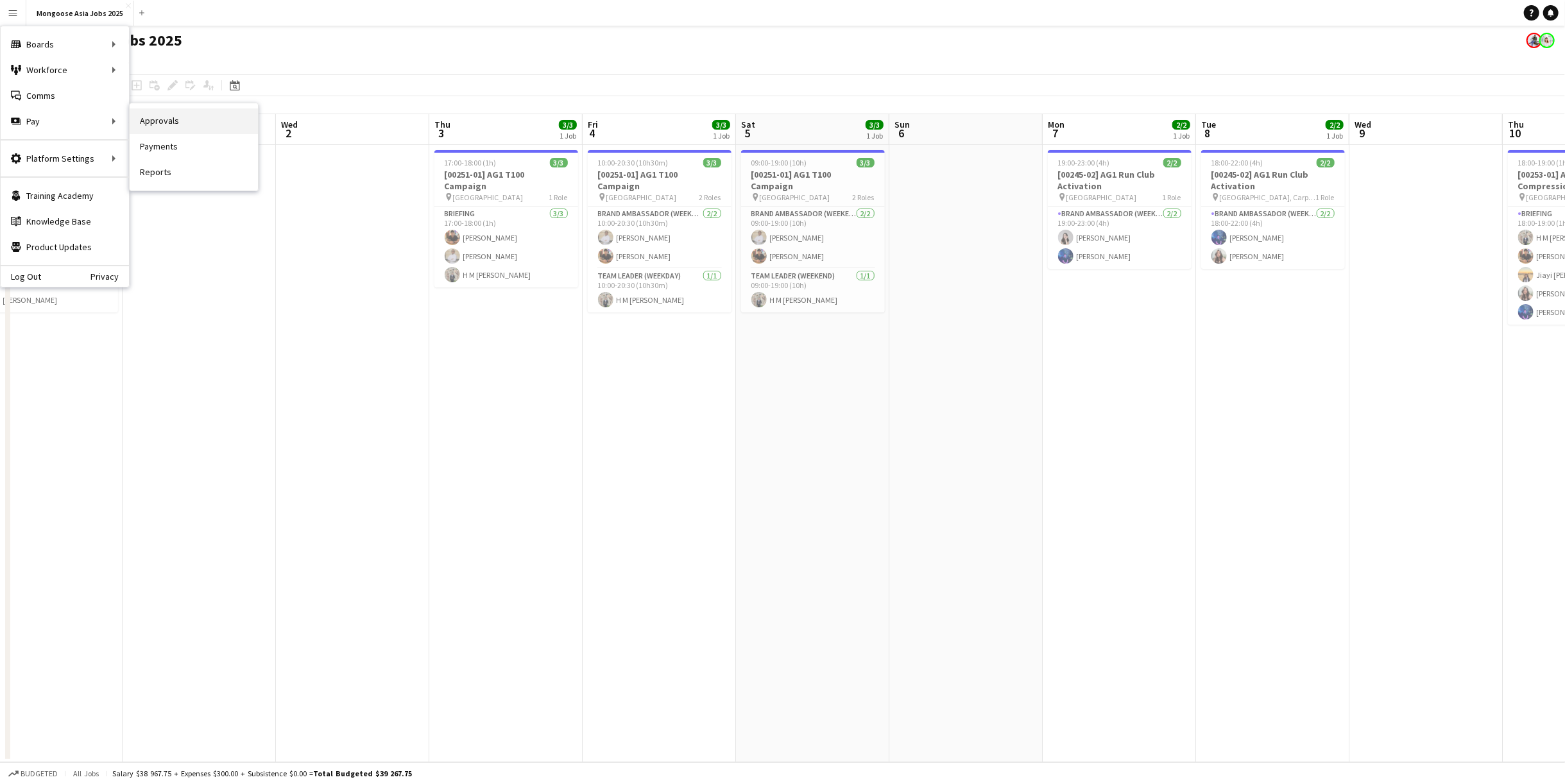
click at [177, 132] on link "Approvals" at bounding box center [193, 121] width 128 height 25
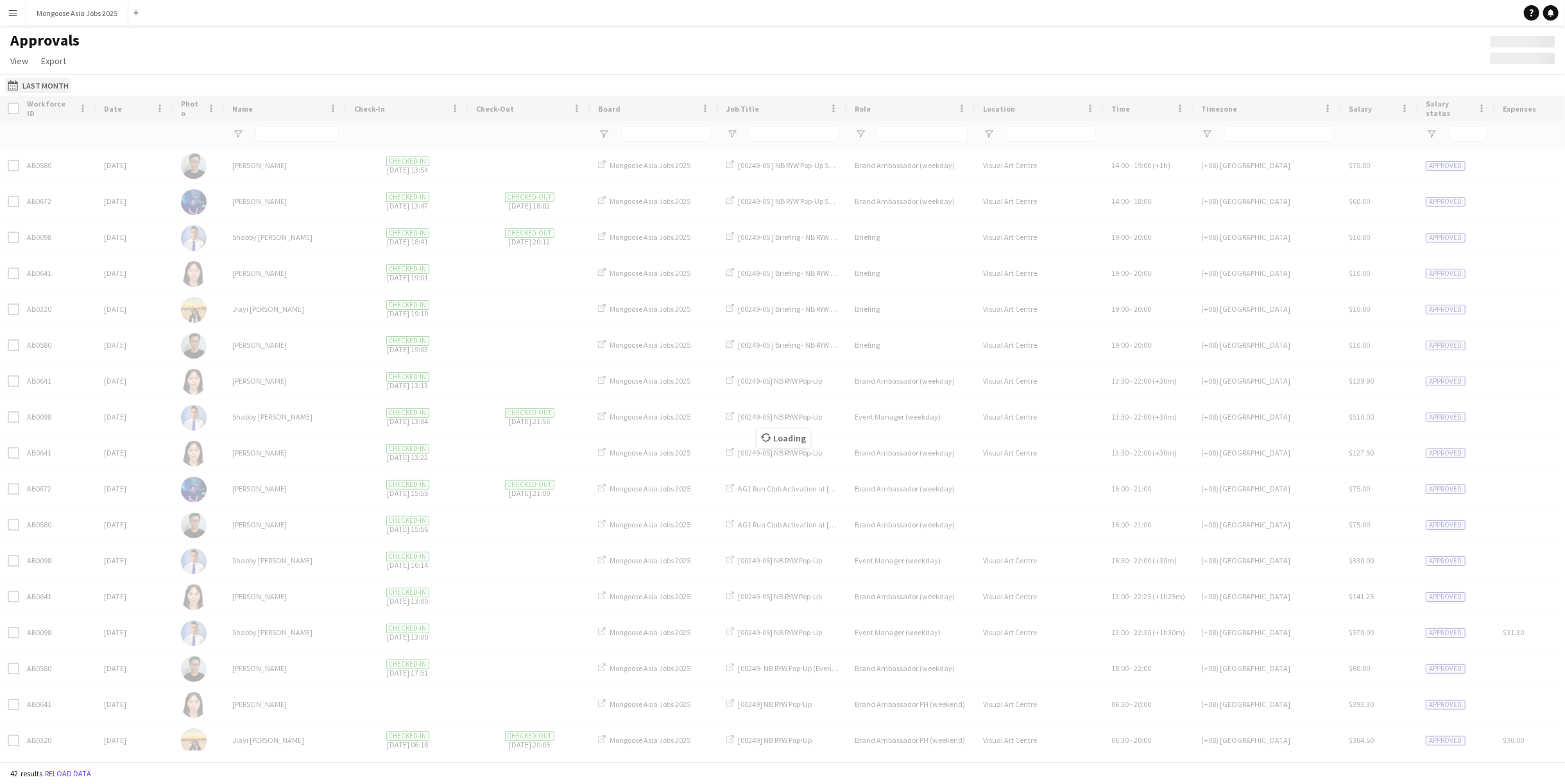
click at [51, 86] on button "Last Month Last Month" at bounding box center [37, 85] width 66 height 15
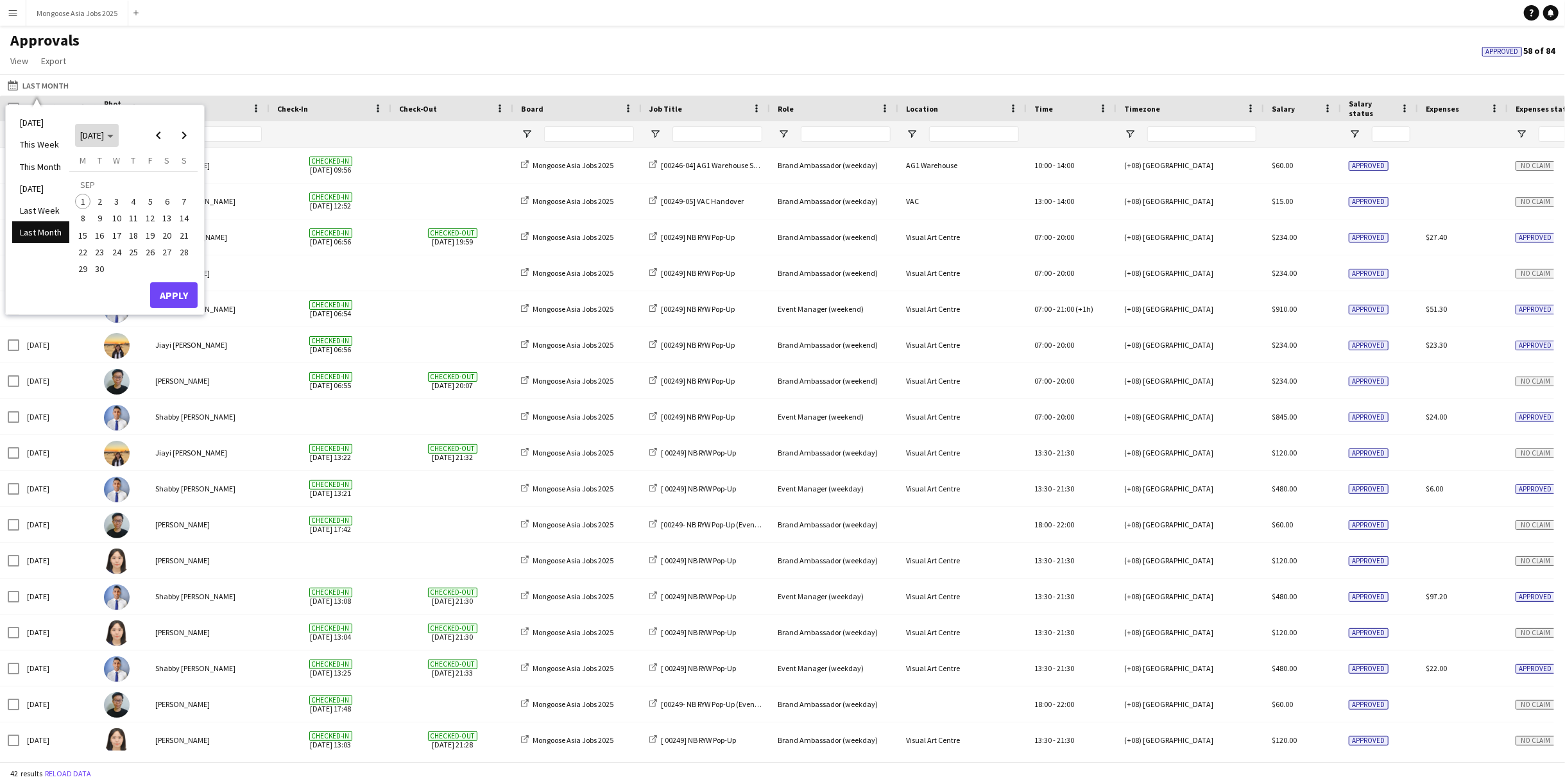
click at [103, 137] on span "[DATE]" at bounding box center [91, 135] width 24 height 11
click at [118, 199] on span "2025" at bounding box center [118, 201] width 26 height 15
click at [175, 183] on span "APR" at bounding box center [178, 184] width 26 height 15
click at [167, 285] on button "Apply" at bounding box center [174, 294] width 47 height 25
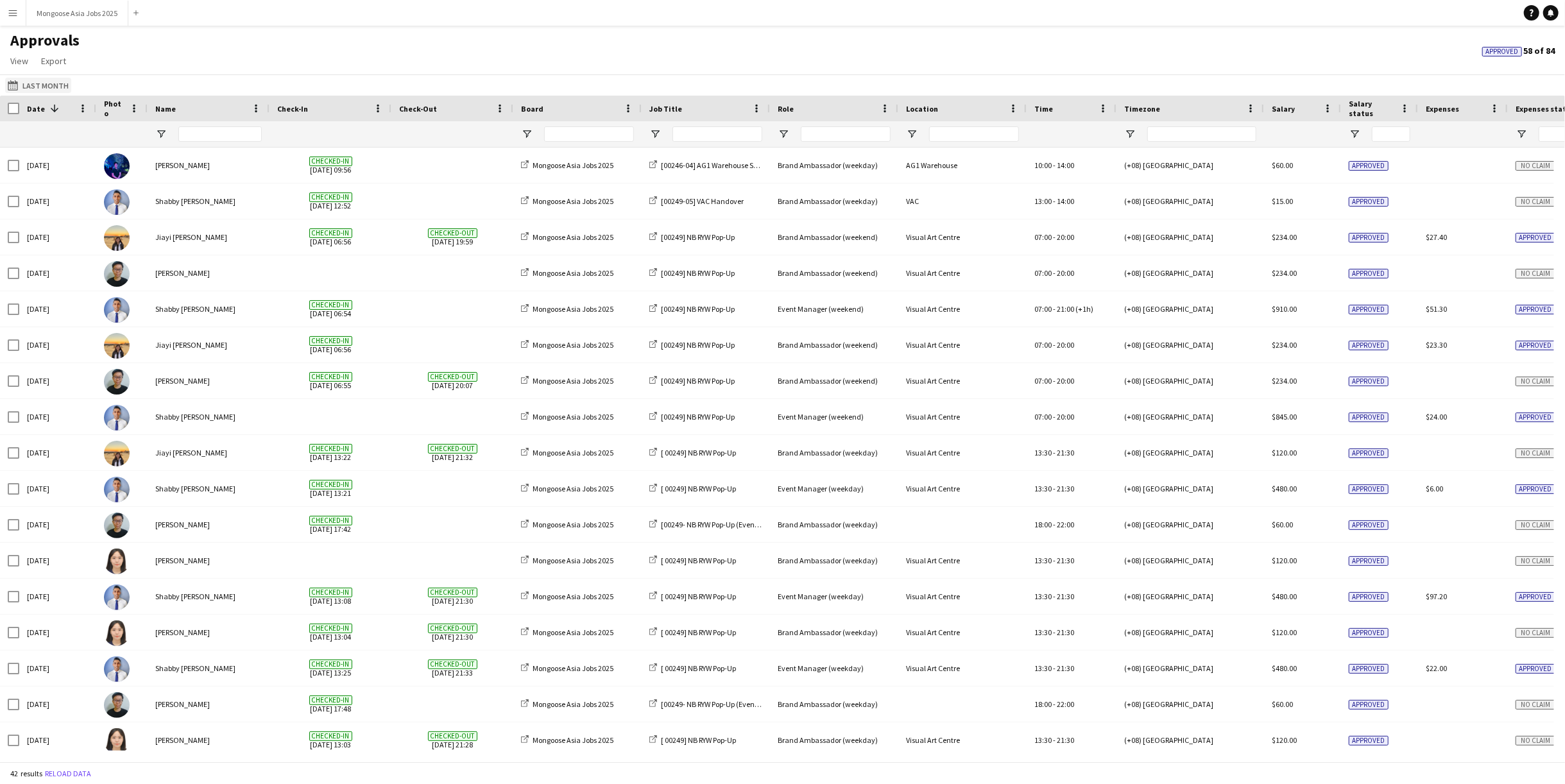
click at [42, 92] on button "Last Month Last Month" at bounding box center [37, 85] width 66 height 15
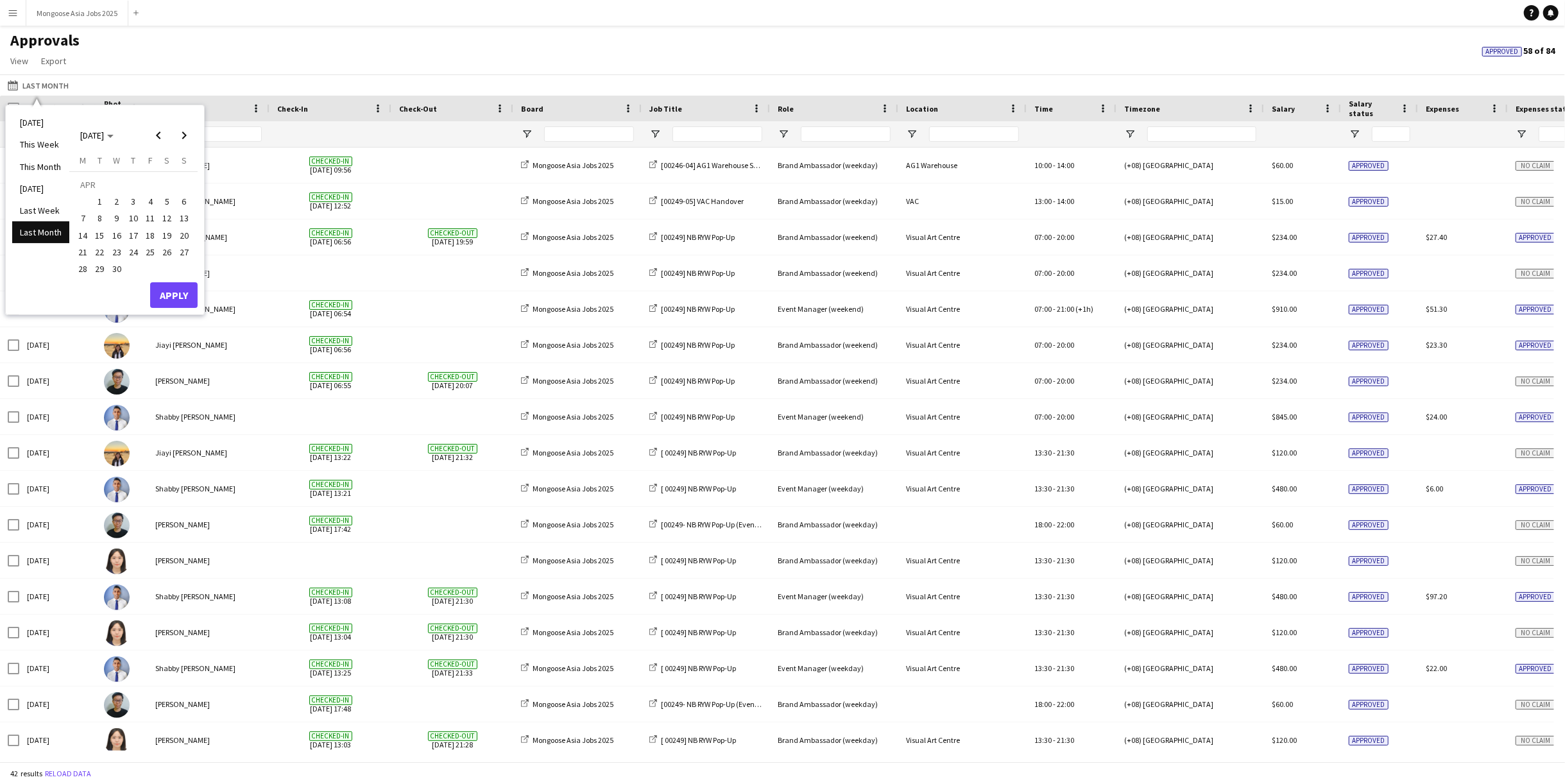
click at [103, 200] on span "1" at bounding box center [99, 201] width 15 height 15
click at [118, 266] on span "30" at bounding box center [117, 268] width 15 height 15
click at [183, 304] on button "Apply" at bounding box center [174, 294] width 47 height 25
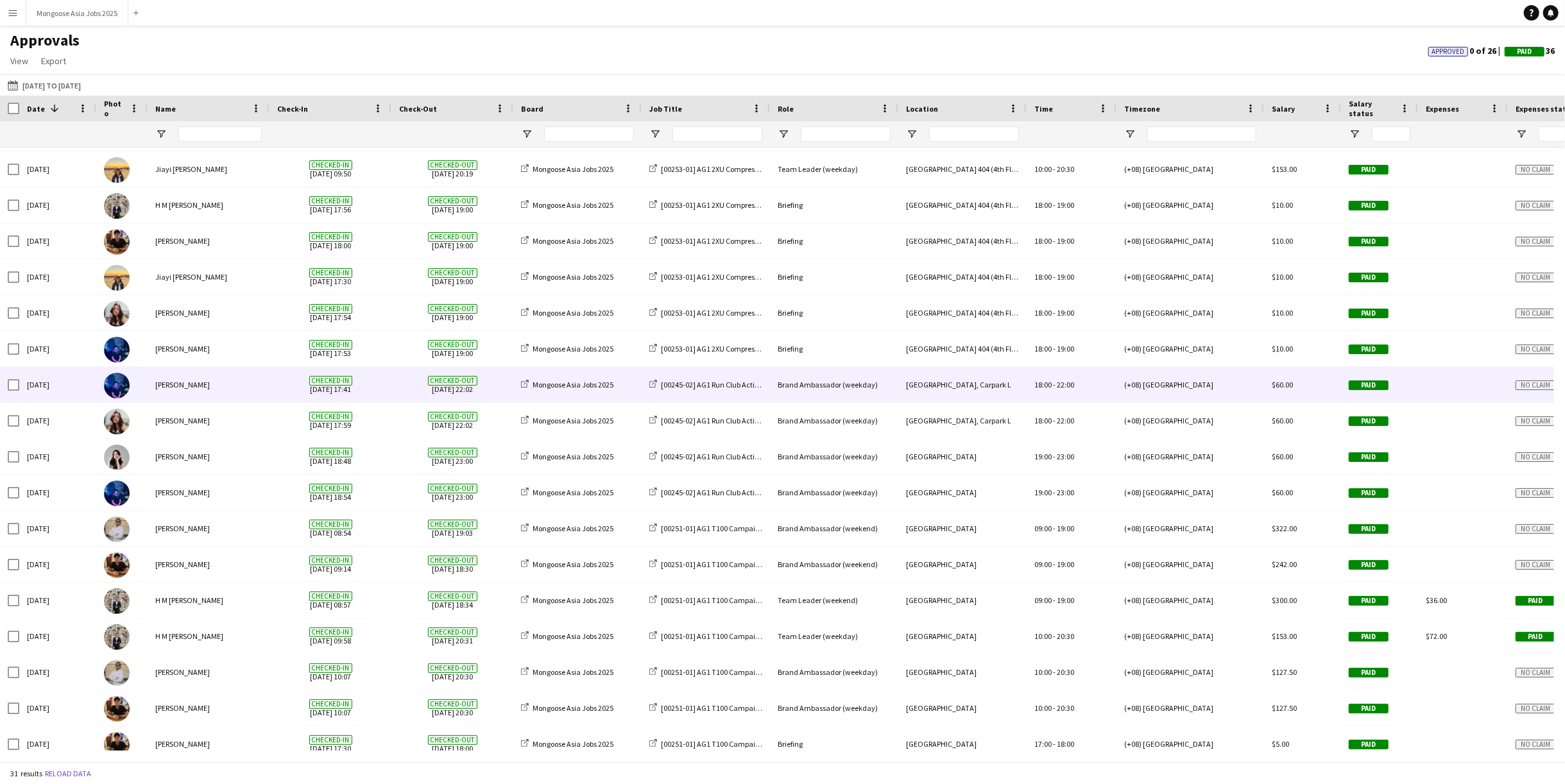
scroll to position [510, 0]
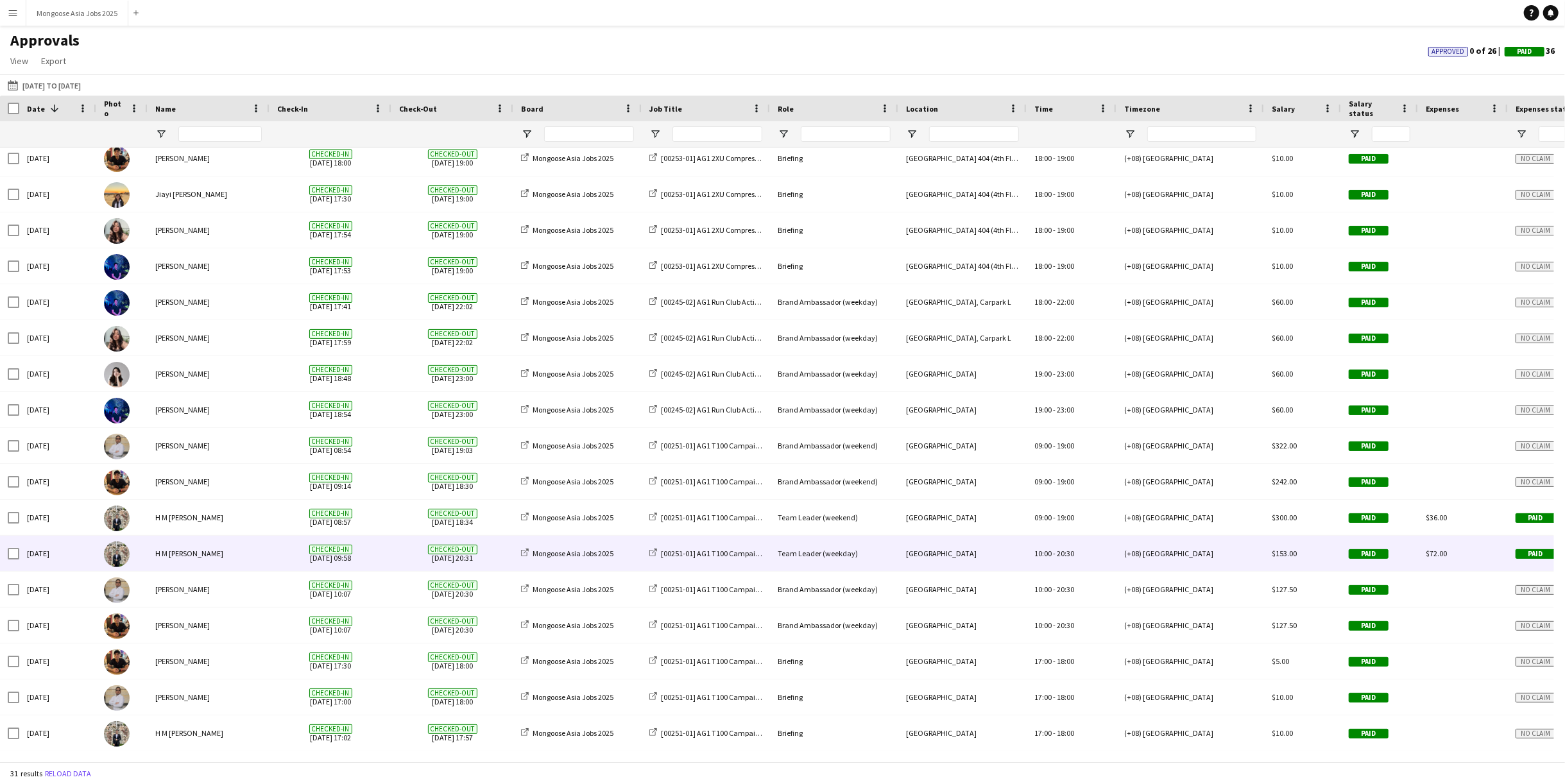
click at [721, 565] on div "[00251-01] AG1 T100 Campaign" at bounding box center [705, 553] width 128 height 35
click at [1095, 556] on span "$153.00" at bounding box center [1284, 553] width 25 height 10
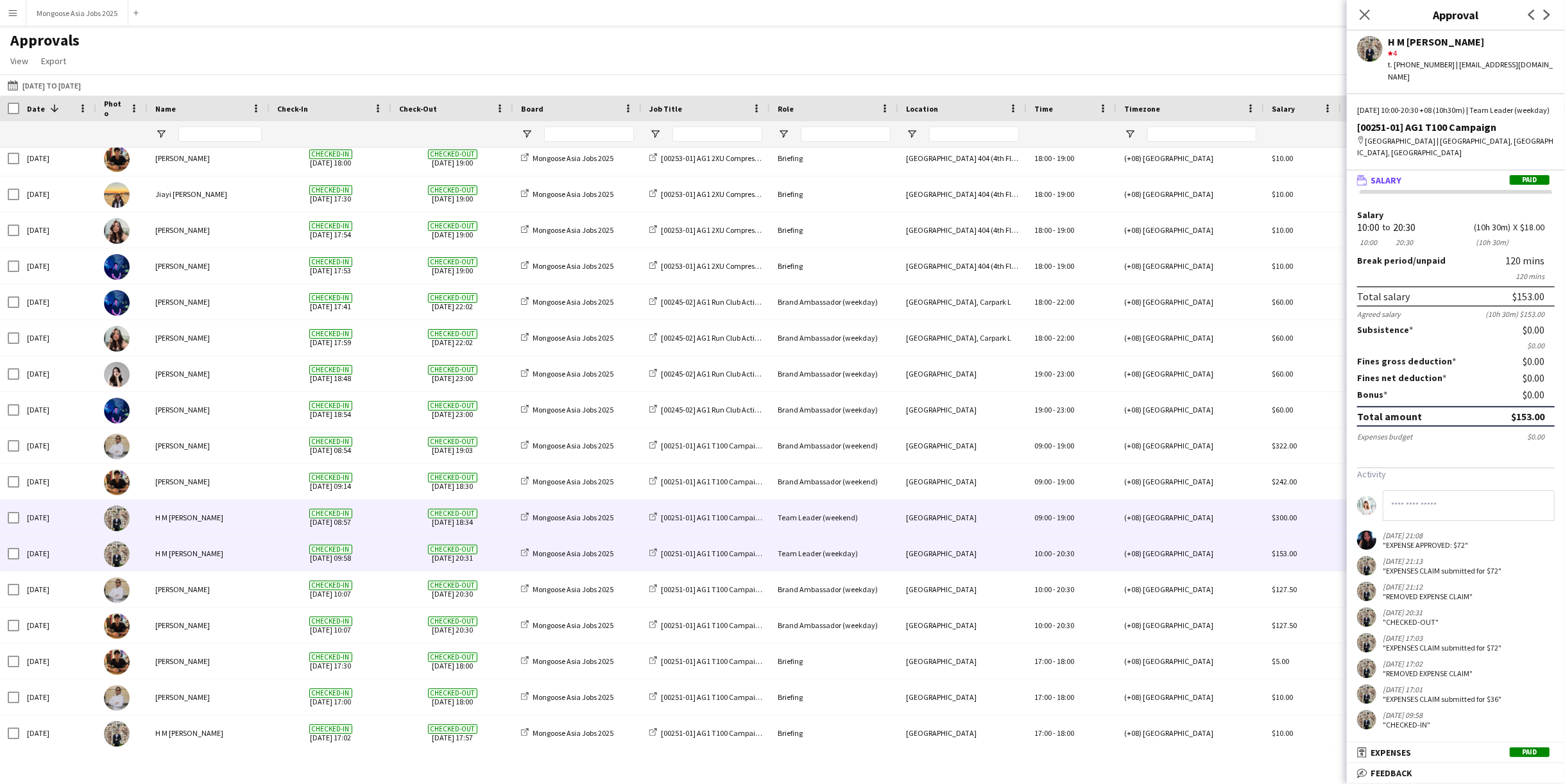
click at [749, 500] on div "[00251-01] AG1 T100 Campaign" at bounding box center [705, 517] width 128 height 35
click at [1095, 520] on div "(+08) [GEOGRAPHIC_DATA]" at bounding box center [1190, 517] width 148 height 35
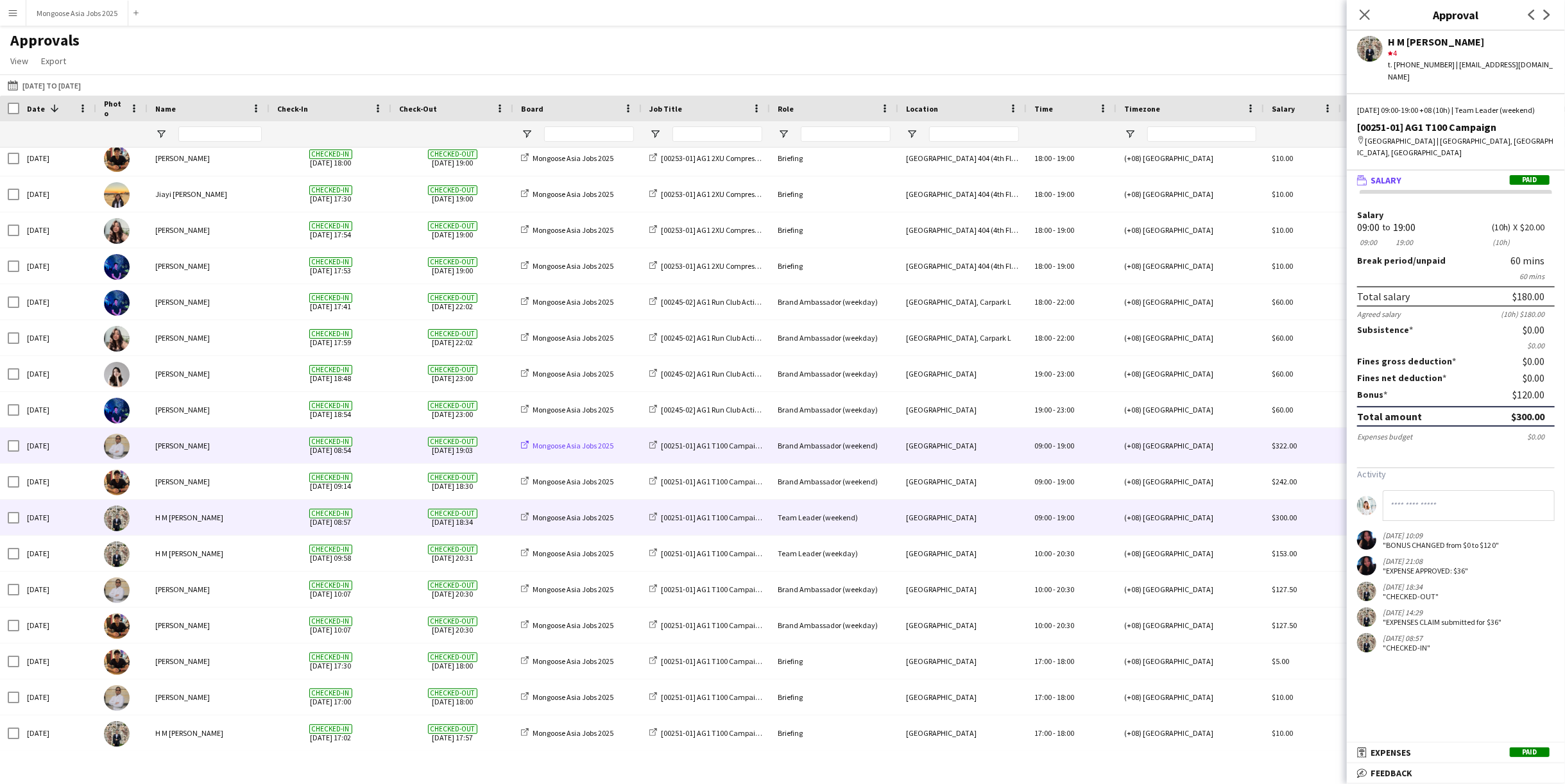
click at [526, 444] on icon at bounding box center [524, 444] width 7 height 7
click at [706, 460] on div "[00251-01] AG1 T100 Campaign" at bounding box center [705, 445] width 128 height 35
click at [889, 450] on div "Brand Ambassador (weekend)" at bounding box center [834, 445] width 128 height 35
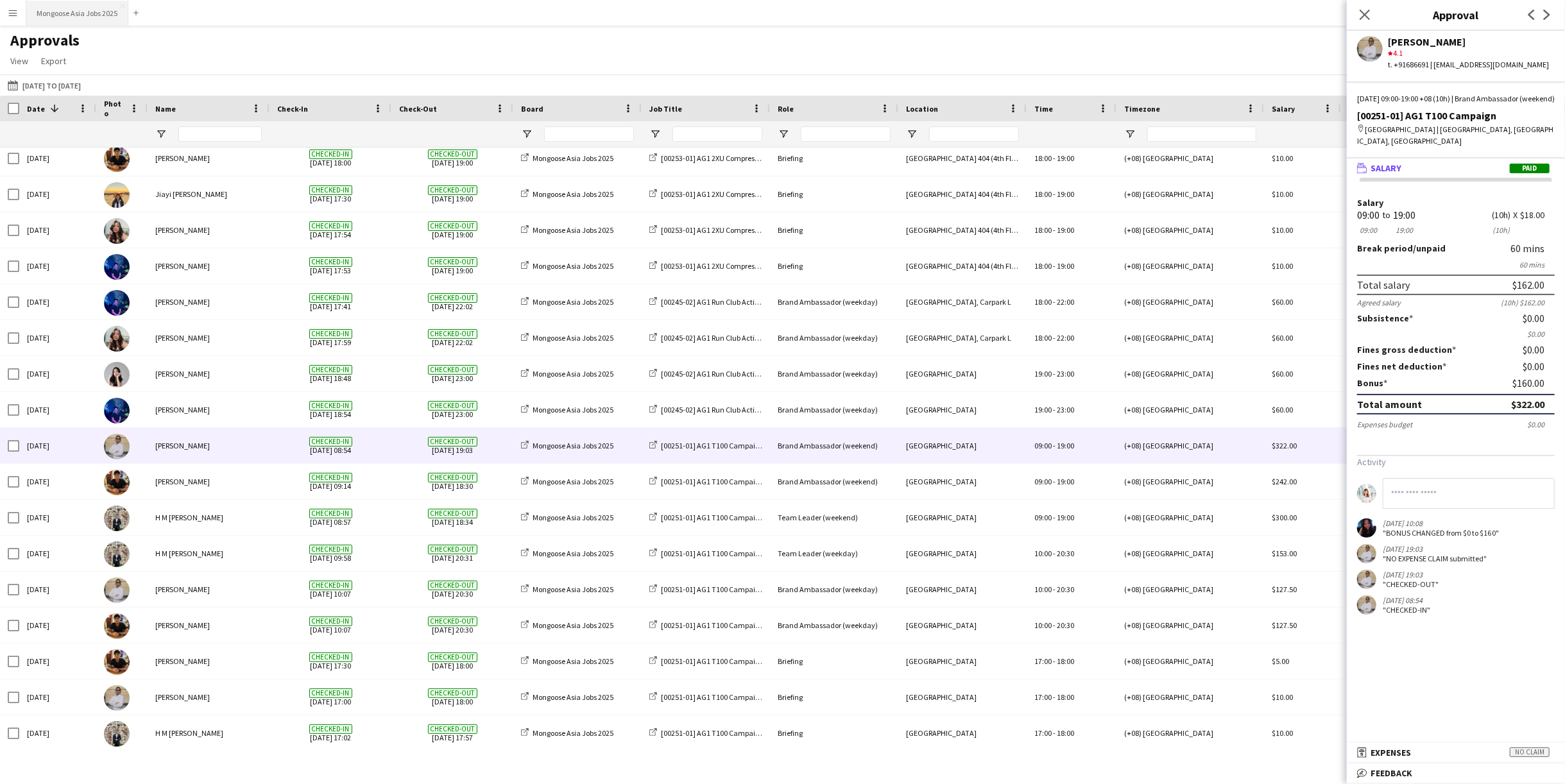
click at [53, 18] on button "Mongoose Asia Jobs 2025 Close" at bounding box center [77, 13] width 102 height 25
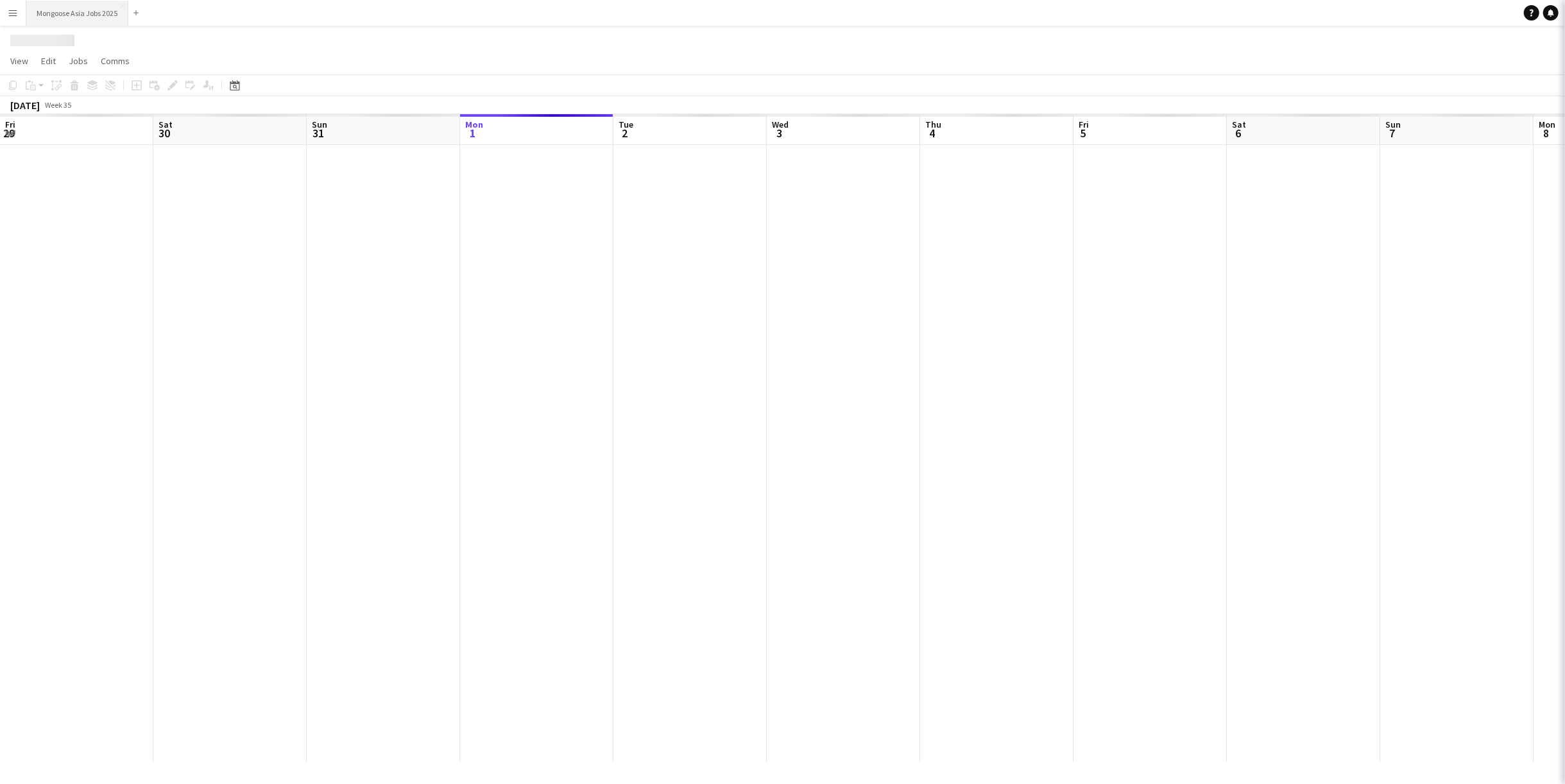
scroll to position [0, 306]
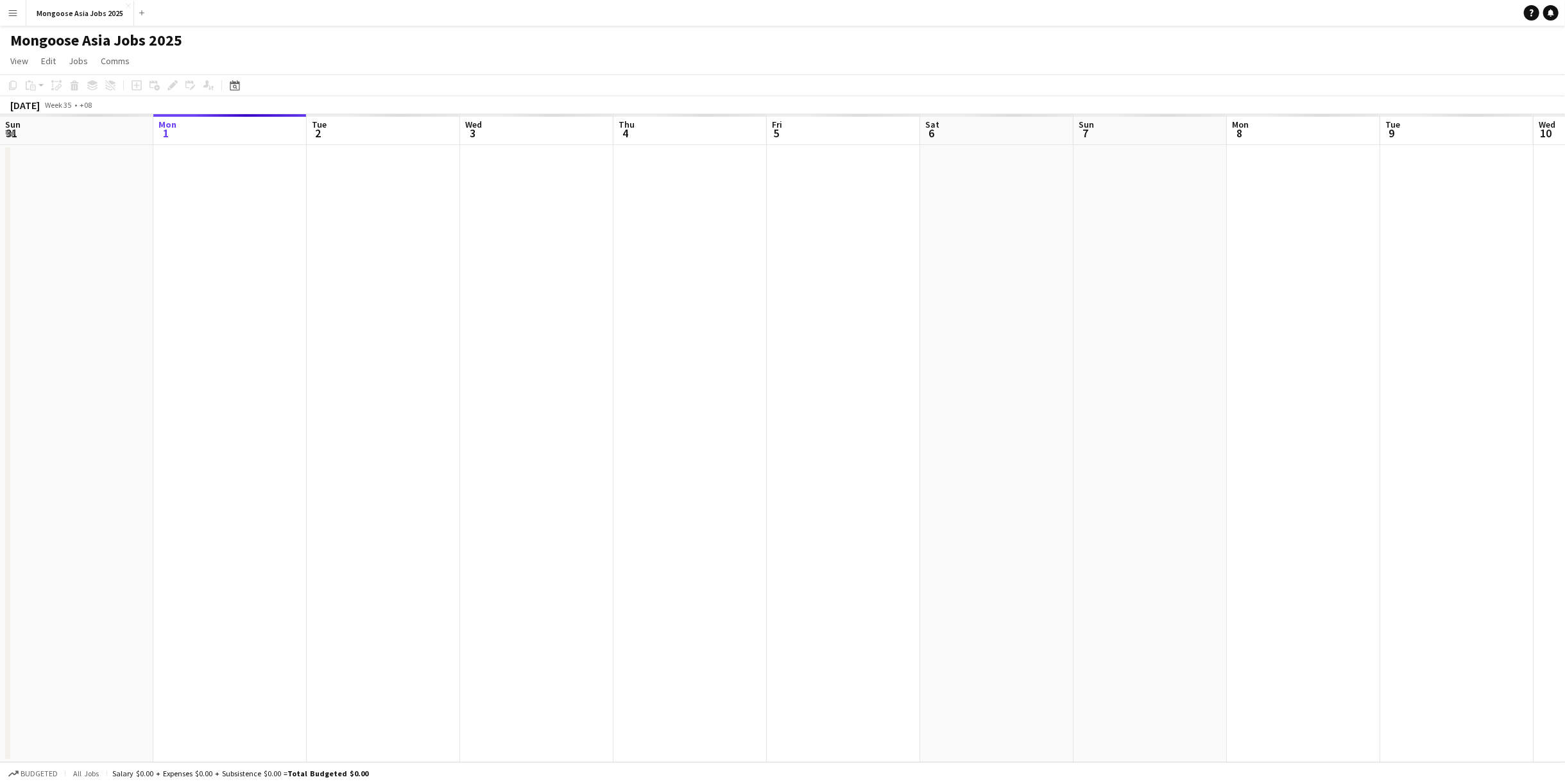
click at [531, 17] on app-navbar "Menu Boards Boards Boards All jobs Status Workforce Workforce My Workforce Recr…" at bounding box center [782, 12] width 1565 height 25
click at [22, 7] on button "Menu" at bounding box center [12, 12] width 25 height 25
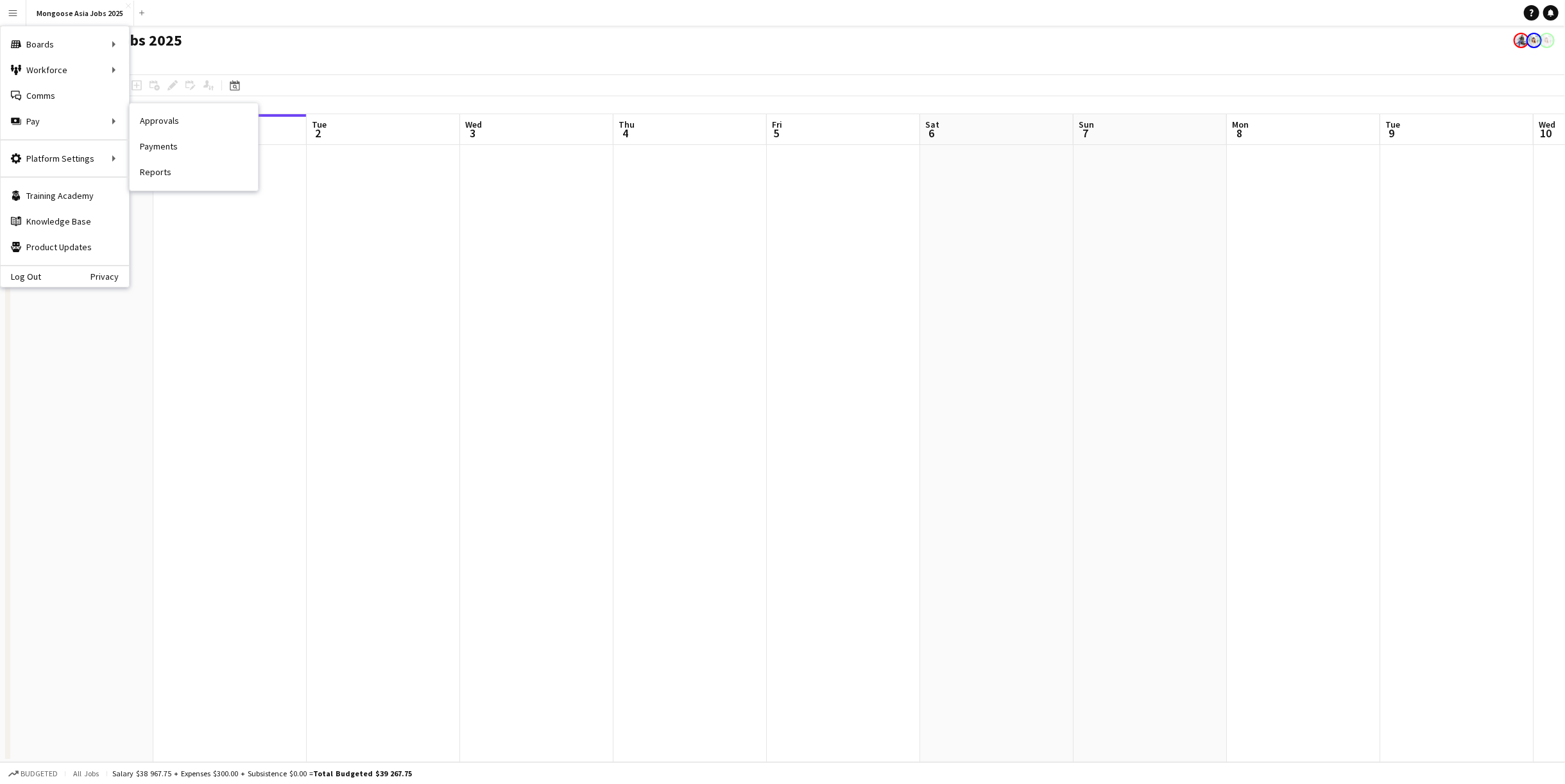
click at [170, 127] on link "Approvals" at bounding box center [193, 121] width 128 height 25
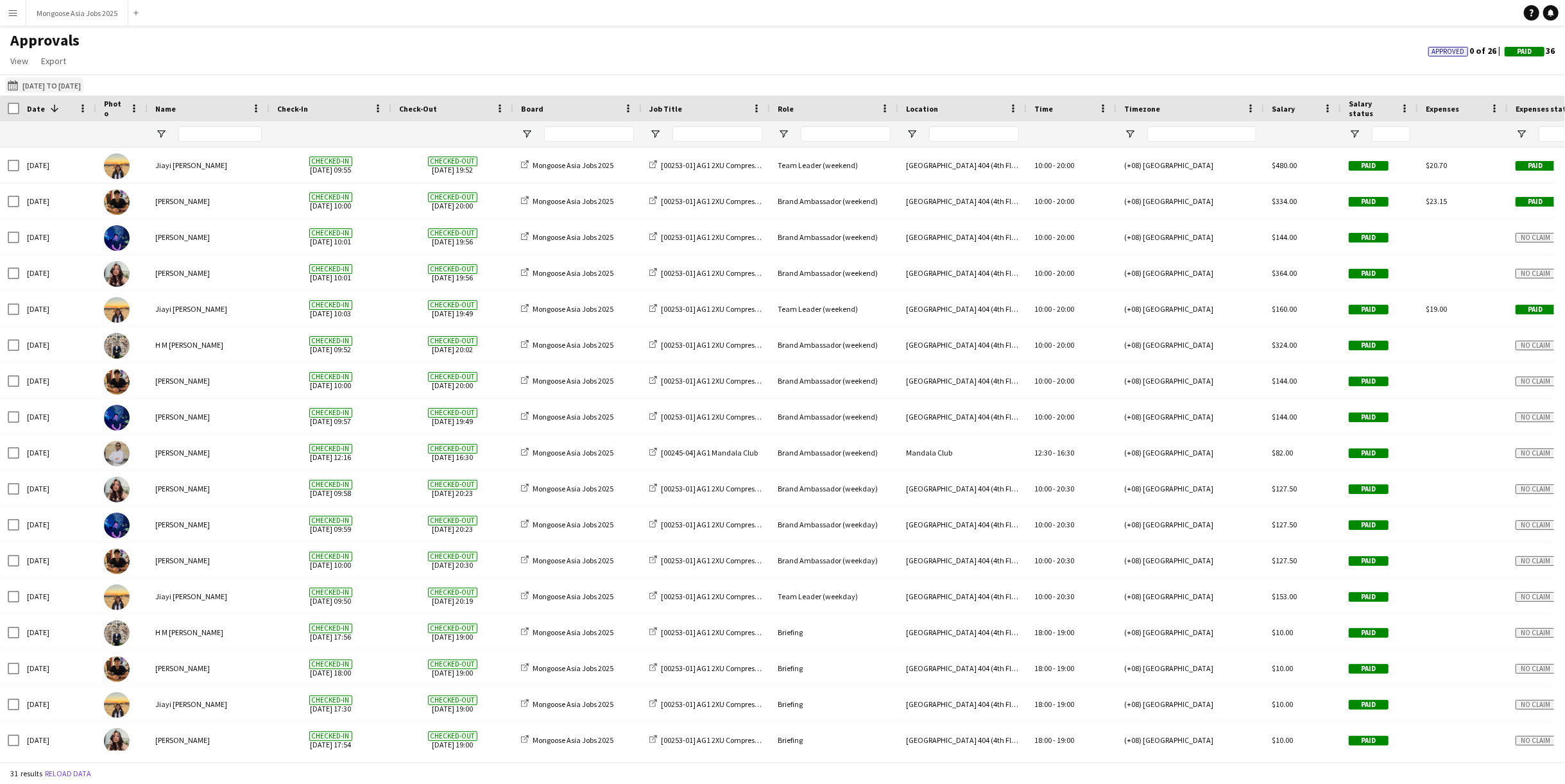
click at [83, 83] on button "[DATE] to [DATE] [DATE] to [DATE]" at bounding box center [44, 85] width 78 height 15
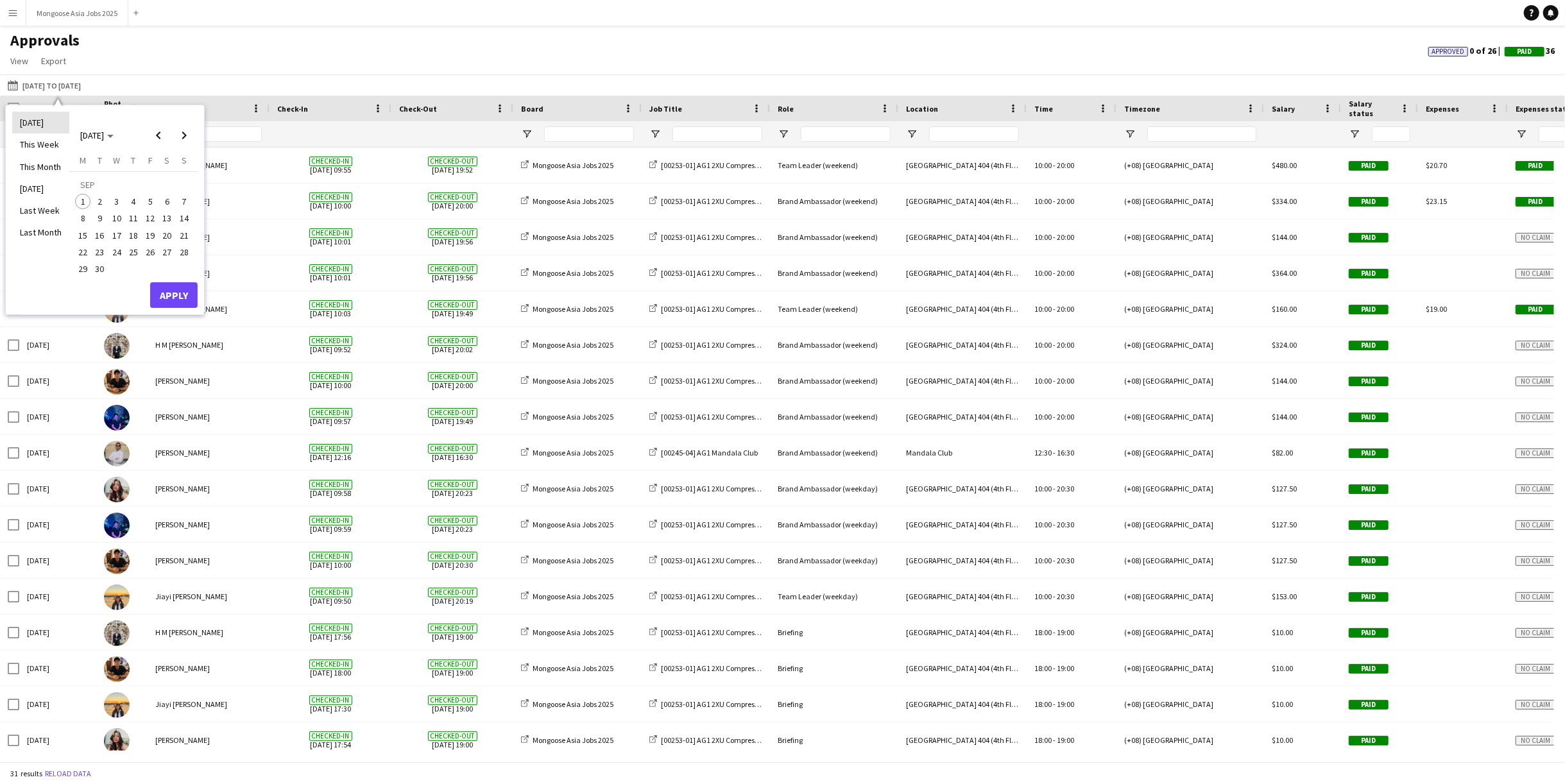
click at [19, 119] on li "[DATE]" at bounding box center [41, 122] width 57 height 22
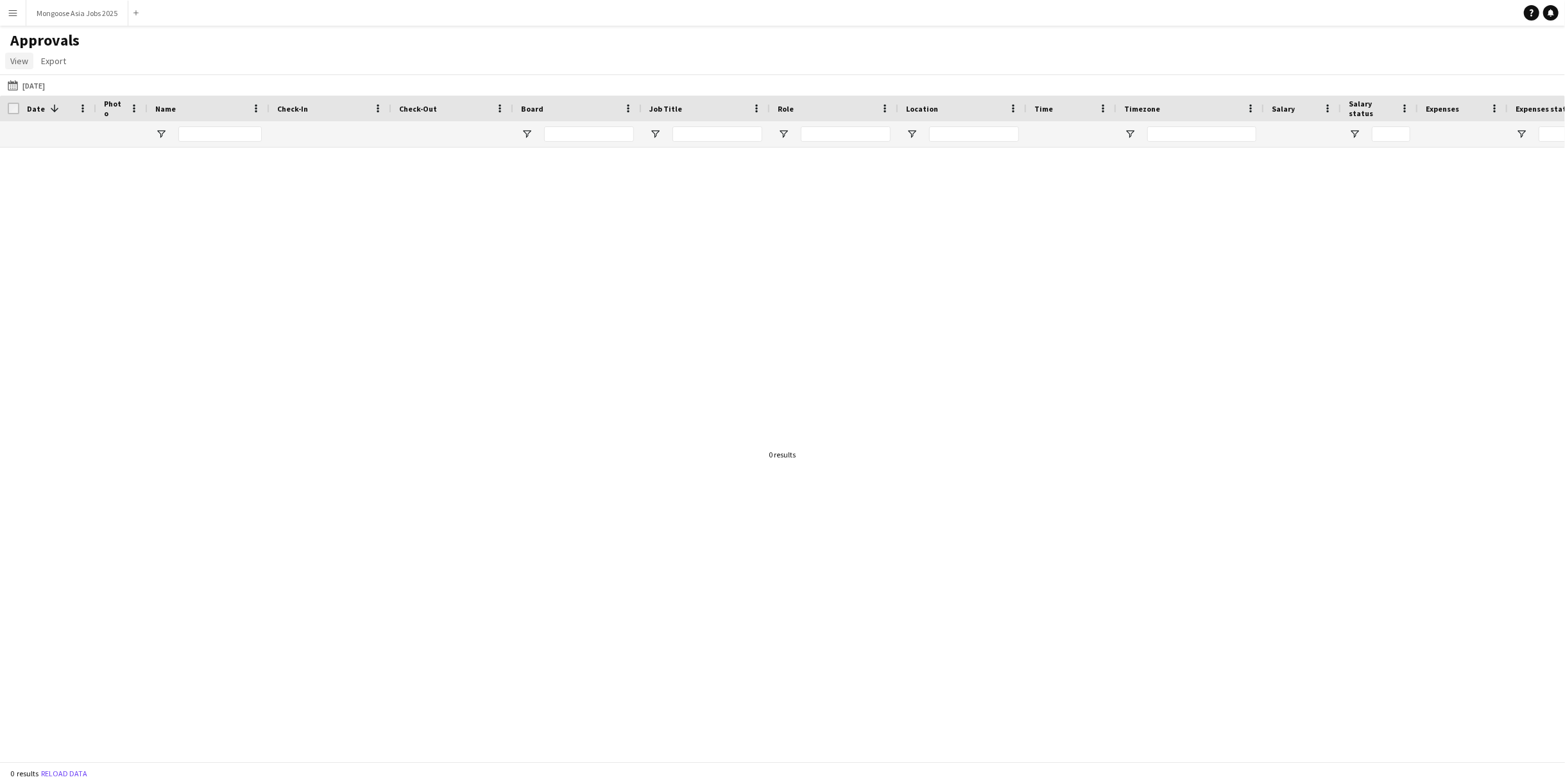
click at [20, 64] on span "View" at bounding box center [20, 61] width 18 height 11
click at [50, 53] on link "Export" at bounding box center [53, 61] width 35 height 16
click at [205, 59] on div "Approvals View Customise view Customise filters Reset Filters Reset View Reset …" at bounding box center [782, 53] width 1565 height 44
click at [30, 81] on button "[DATE] to [DATE] [DATE]" at bounding box center [26, 85] width 42 height 15
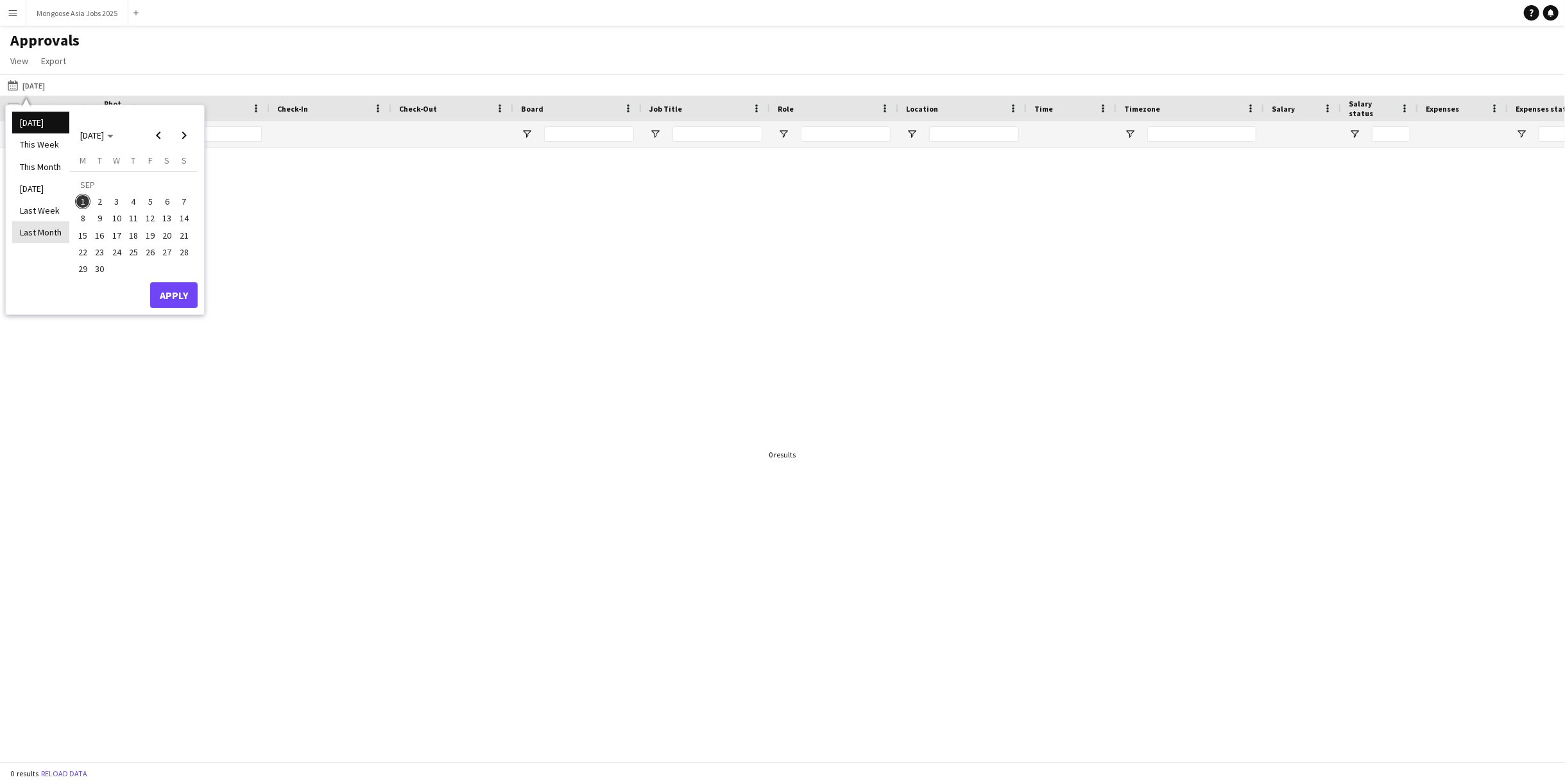
click at [37, 228] on li "Last Month" at bounding box center [41, 232] width 57 height 22
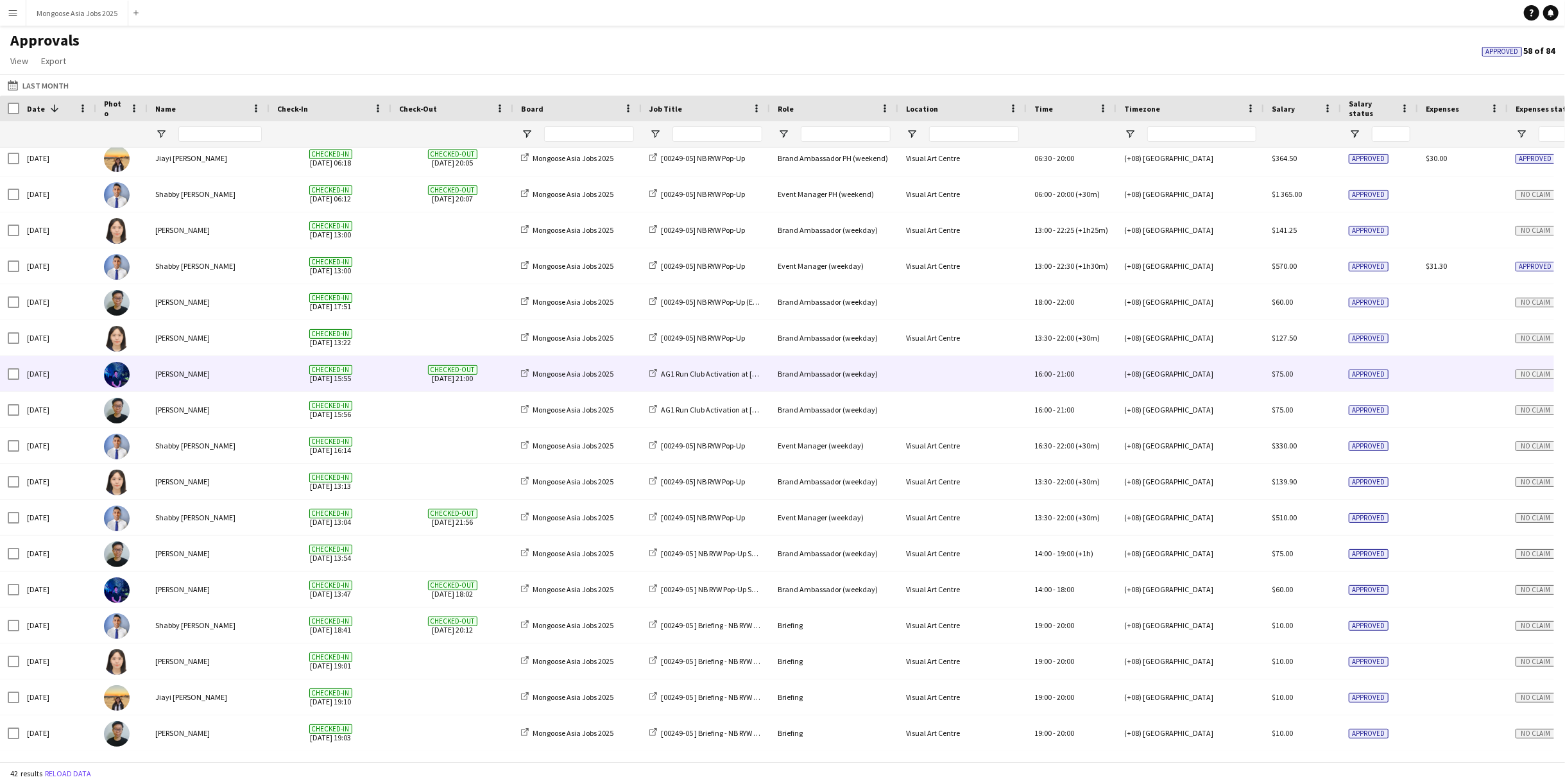
click at [255, 377] on div "[PERSON_NAME]" at bounding box center [209, 373] width 122 height 35
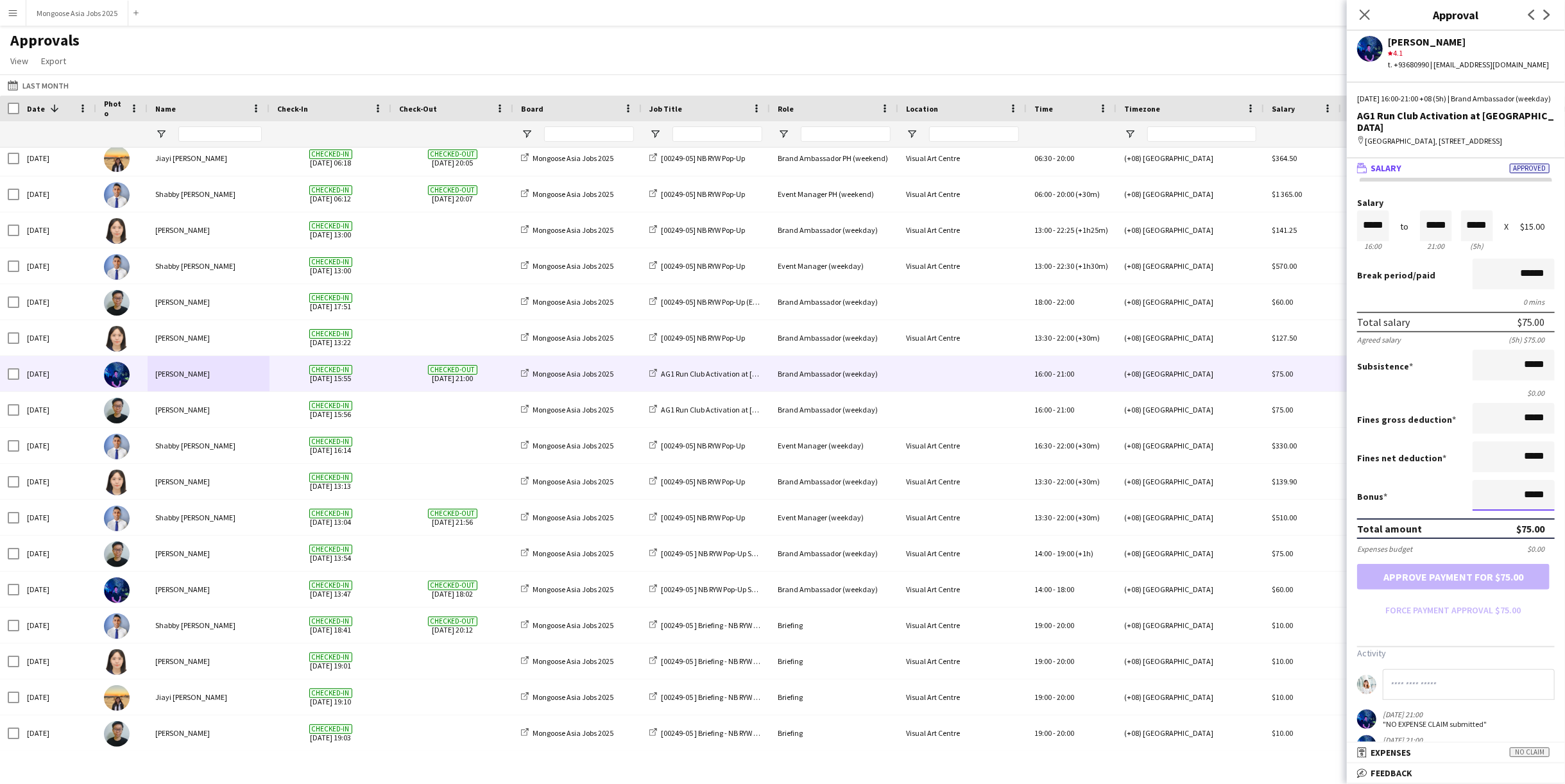
click at [1095, 500] on input "*****" at bounding box center [1514, 496] width 82 height 31
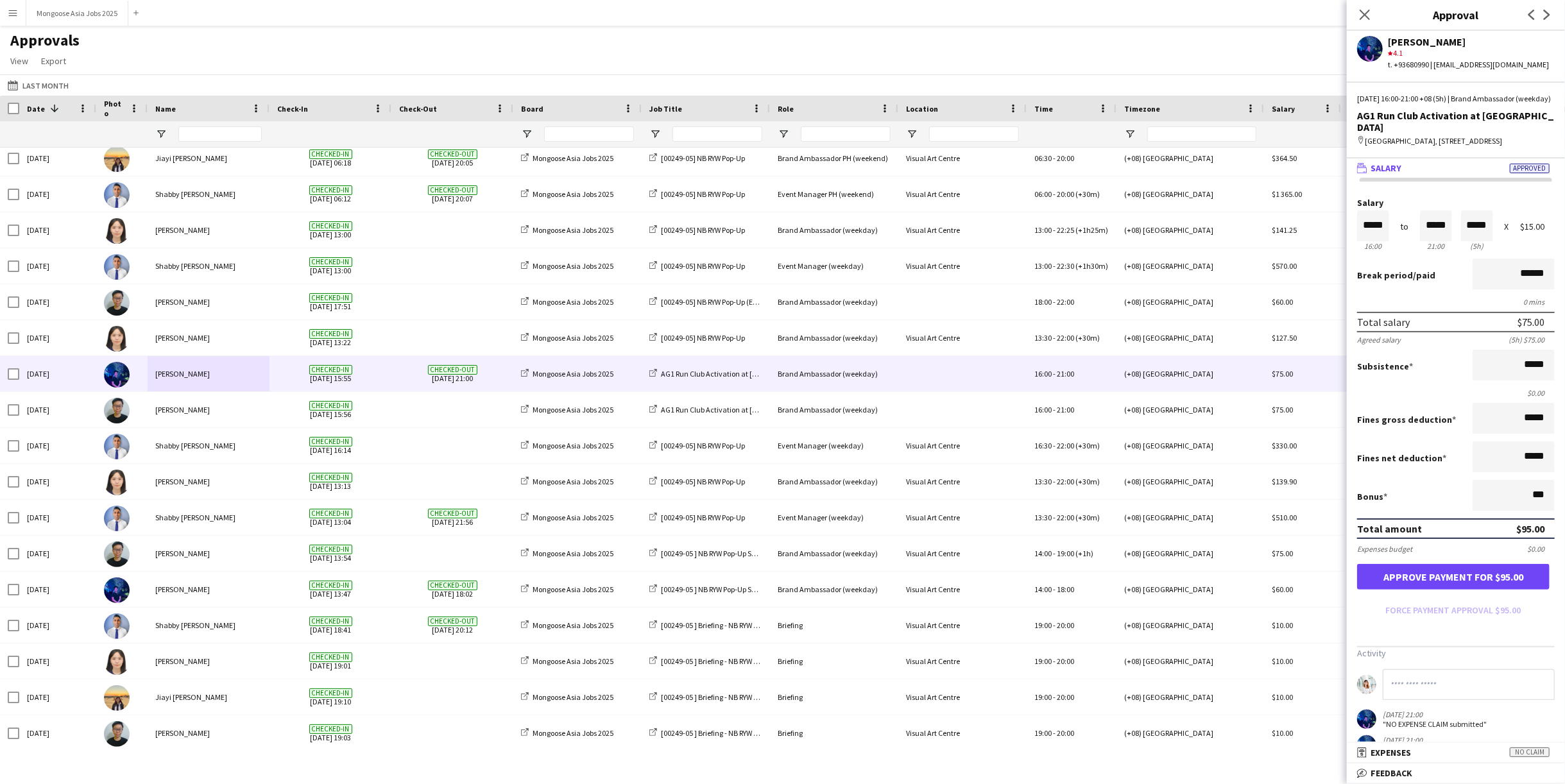
type input "******"
click at [1095, 588] on app-approvals-popin-salary-tab "Salary ***** 16:00 to ***** 21:00 ***** (5h) X $15.00 Break period /paid ******…" at bounding box center [1456, 489] width 218 height 582
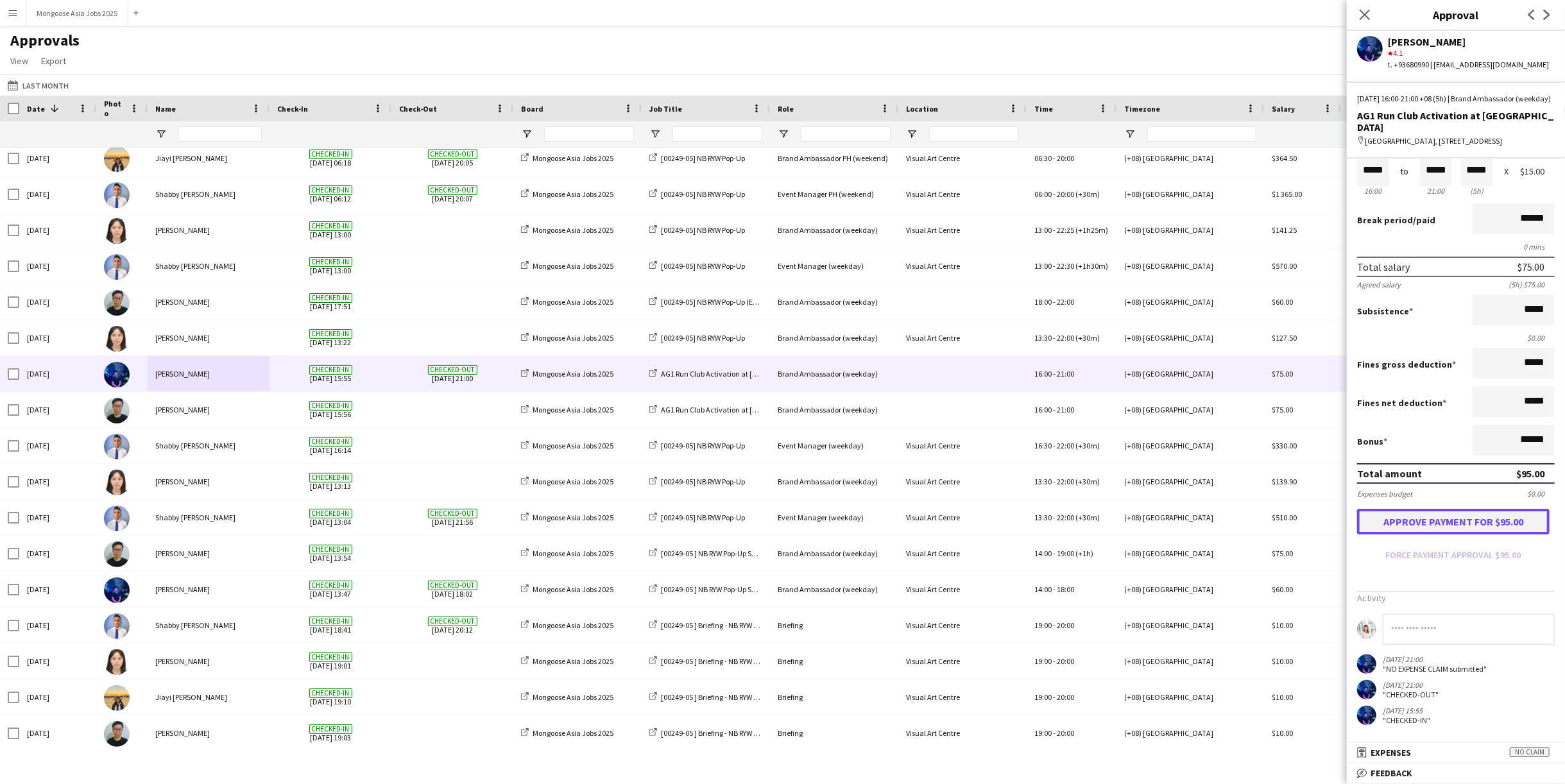
click at [1095, 522] on button "Approve payment for $95.00" at bounding box center [1453, 521] width 192 height 25
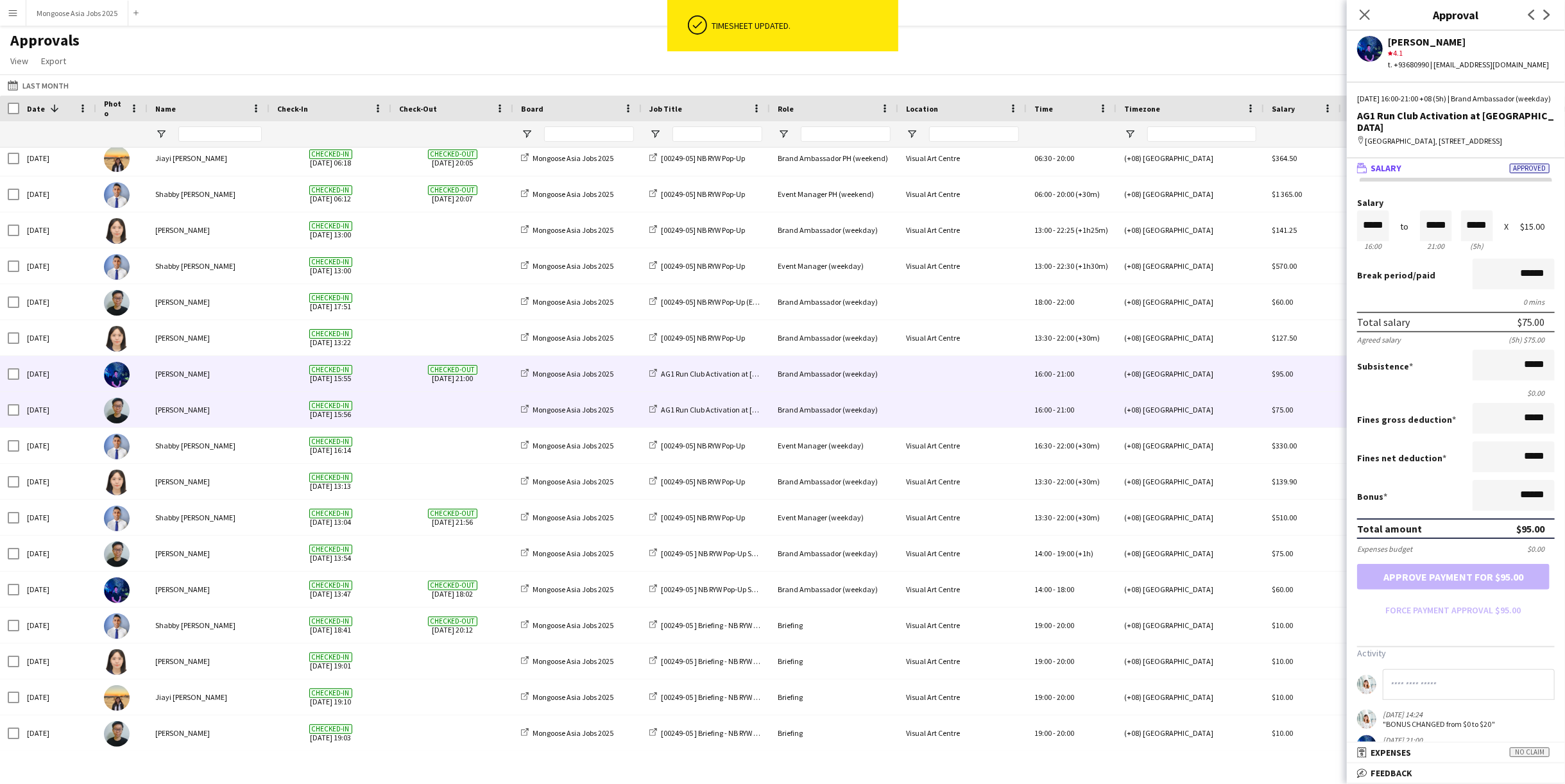
click at [192, 416] on div "[PERSON_NAME]" at bounding box center [209, 409] width 122 height 35
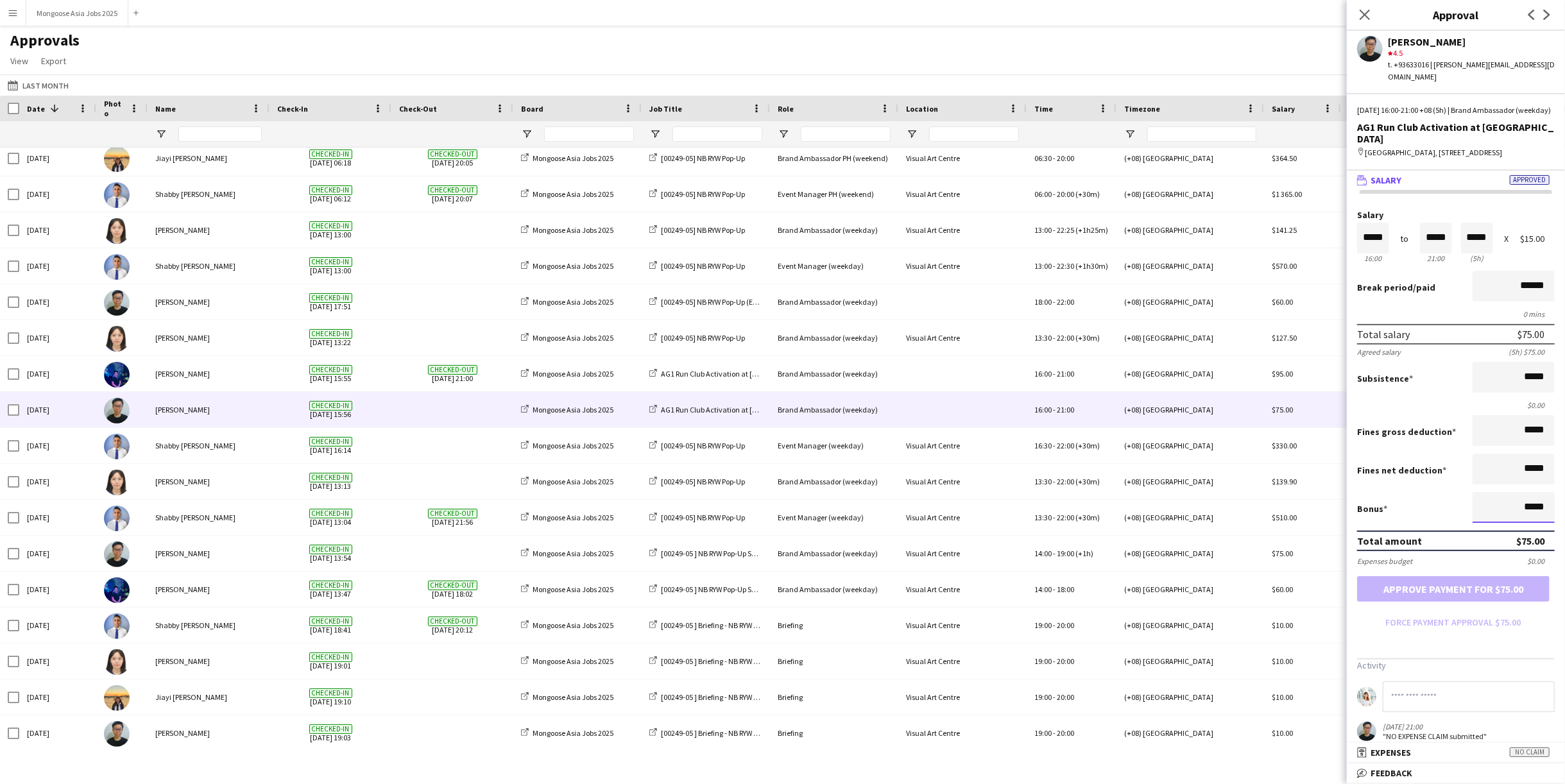
click at [1095, 503] on input "*****" at bounding box center [1514, 508] width 82 height 31
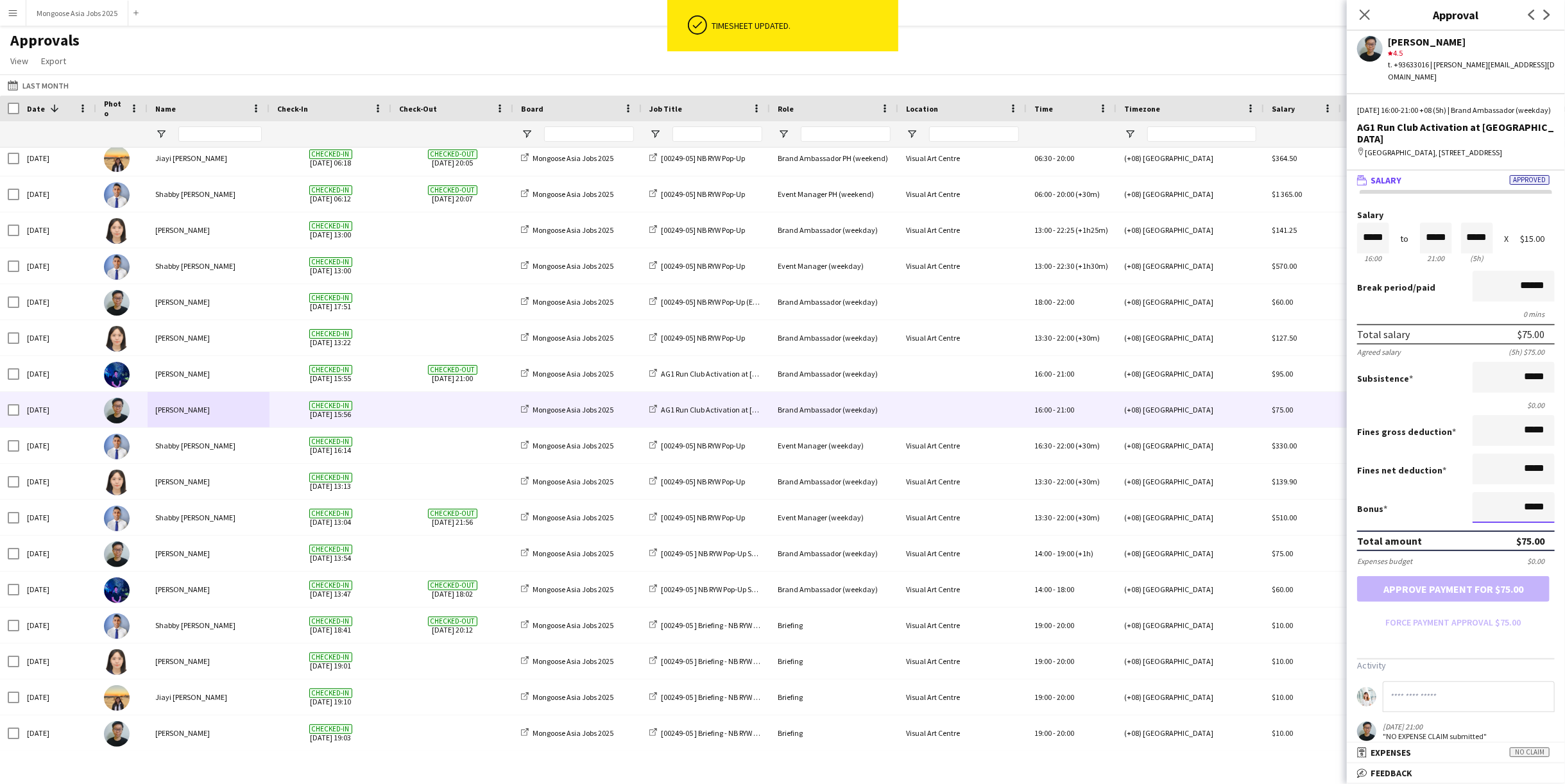
click at [1095, 503] on input "*****" at bounding box center [1514, 508] width 82 height 31
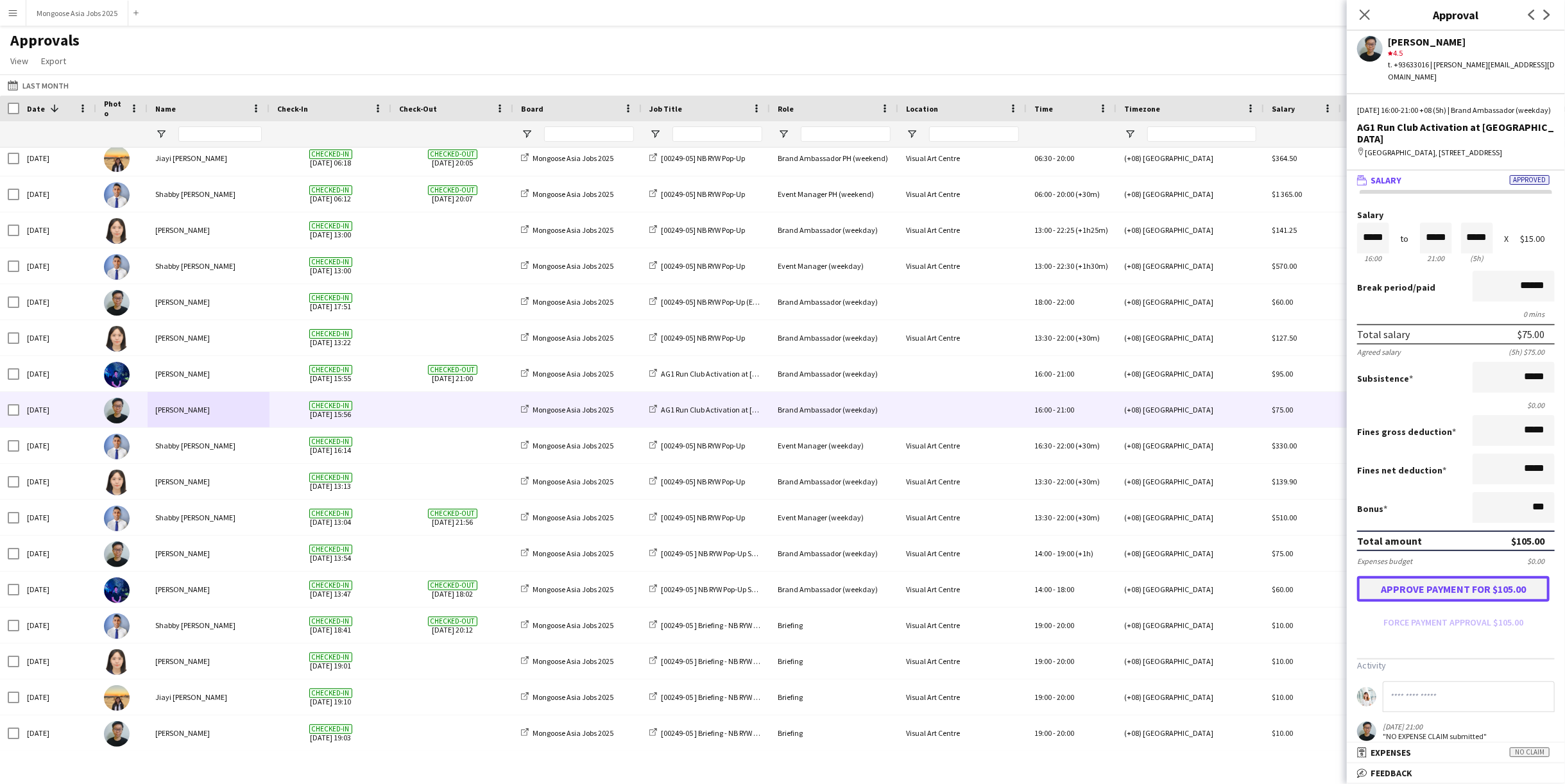
type input "******"
click at [1095, 586] on button "Approve payment for $105.00" at bounding box center [1453, 588] width 192 height 25
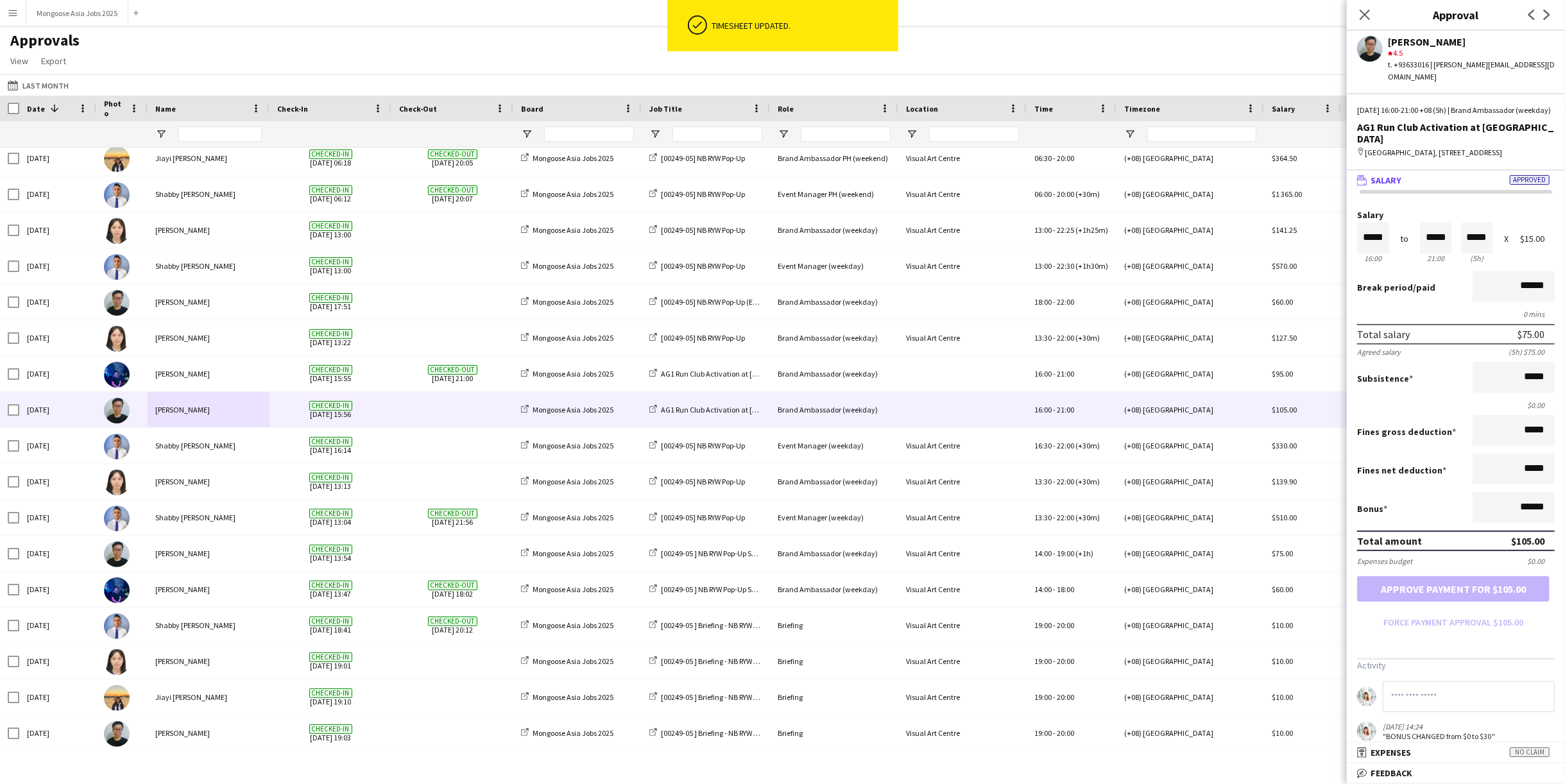
click at [995, 44] on div "Approvals View Customise view Customise filters Reset Filters Reset View Reset …" at bounding box center [782, 53] width 1565 height 44
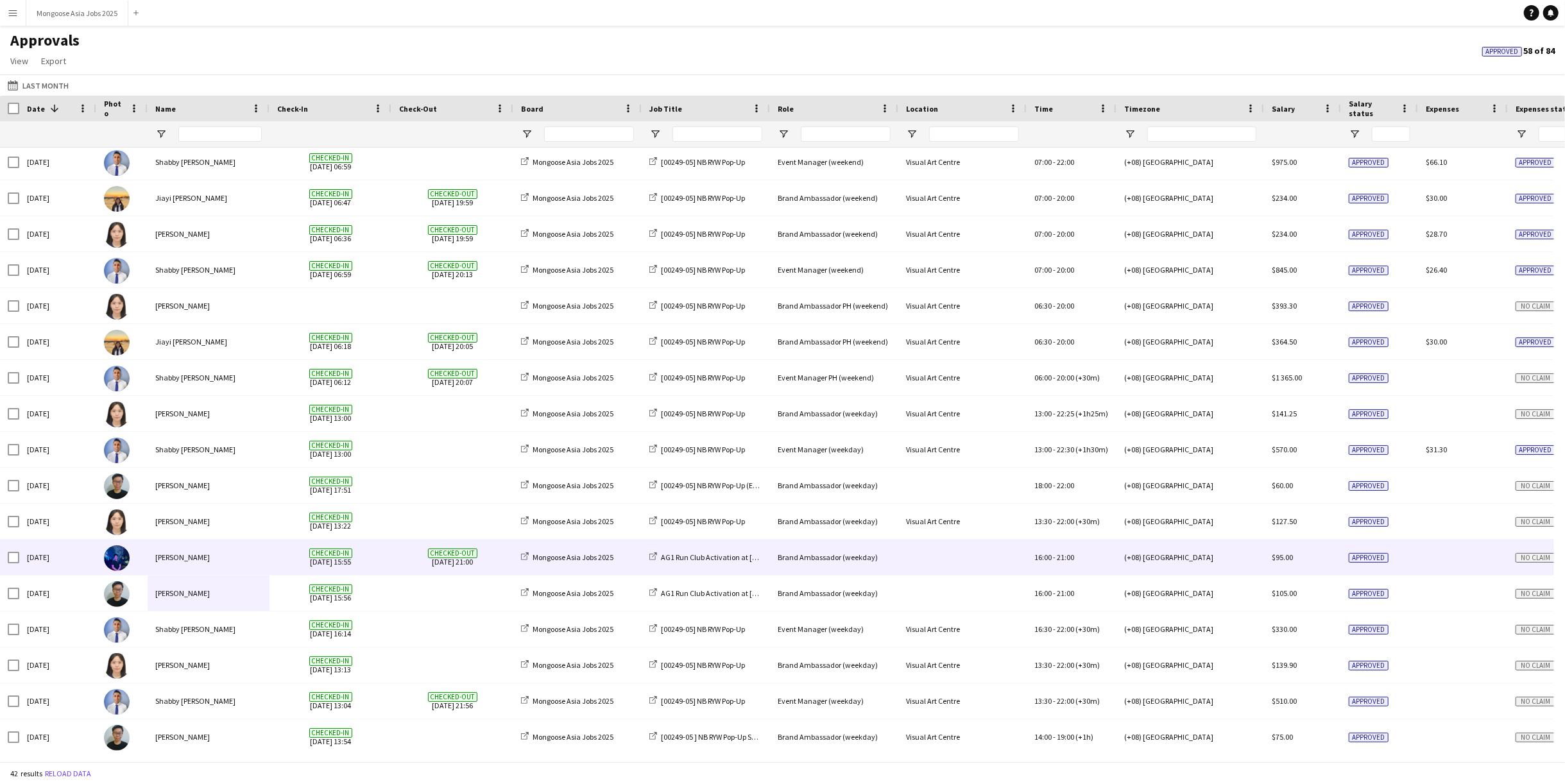
scroll to position [692, 0]
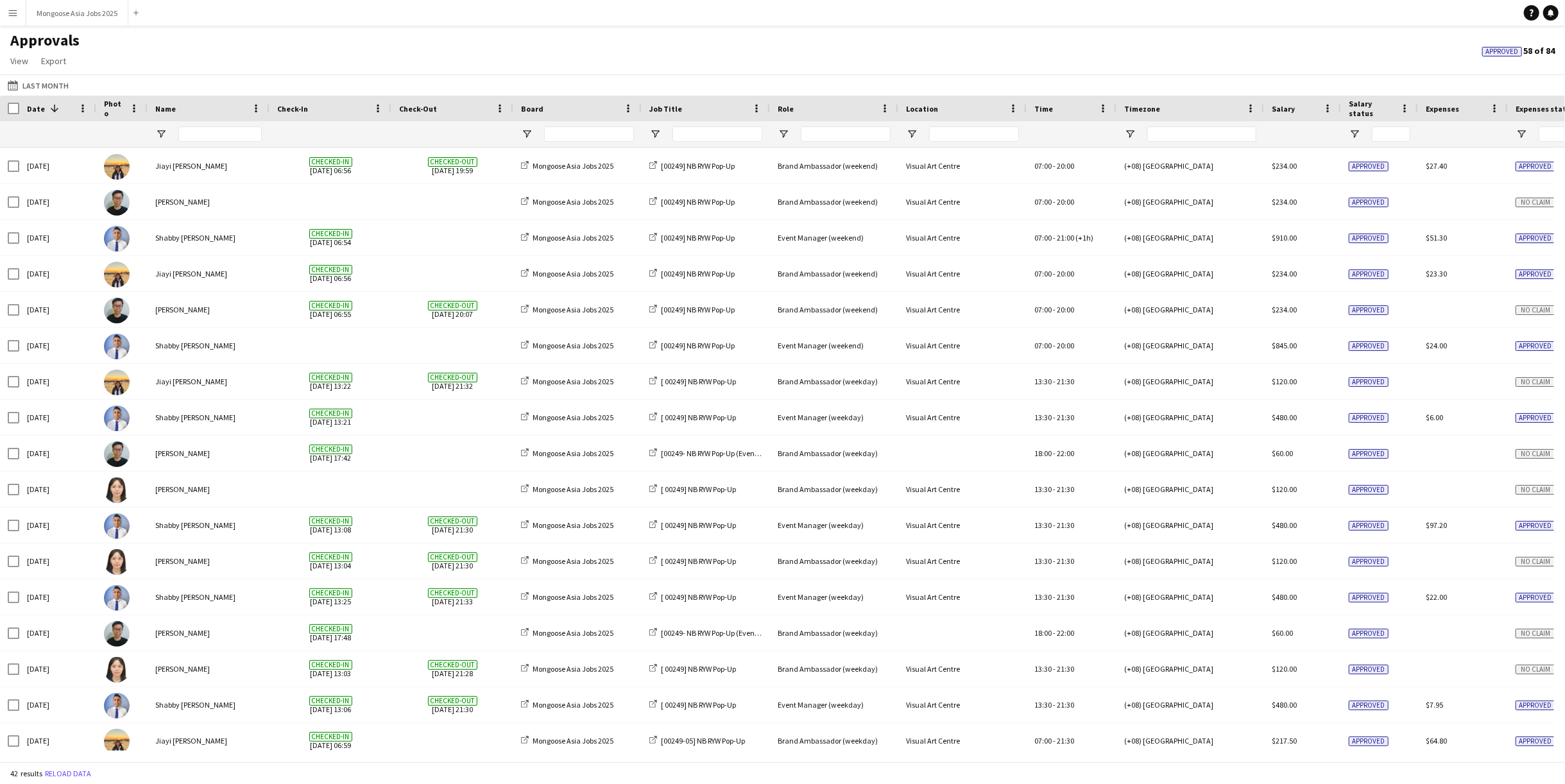
drag, startPoint x: 743, startPoint y: 751, endPoint x: 1216, endPoint y: 755, distance: 473.0
click at [1095, 588] on div at bounding box center [777, 755] width 1554 height 11
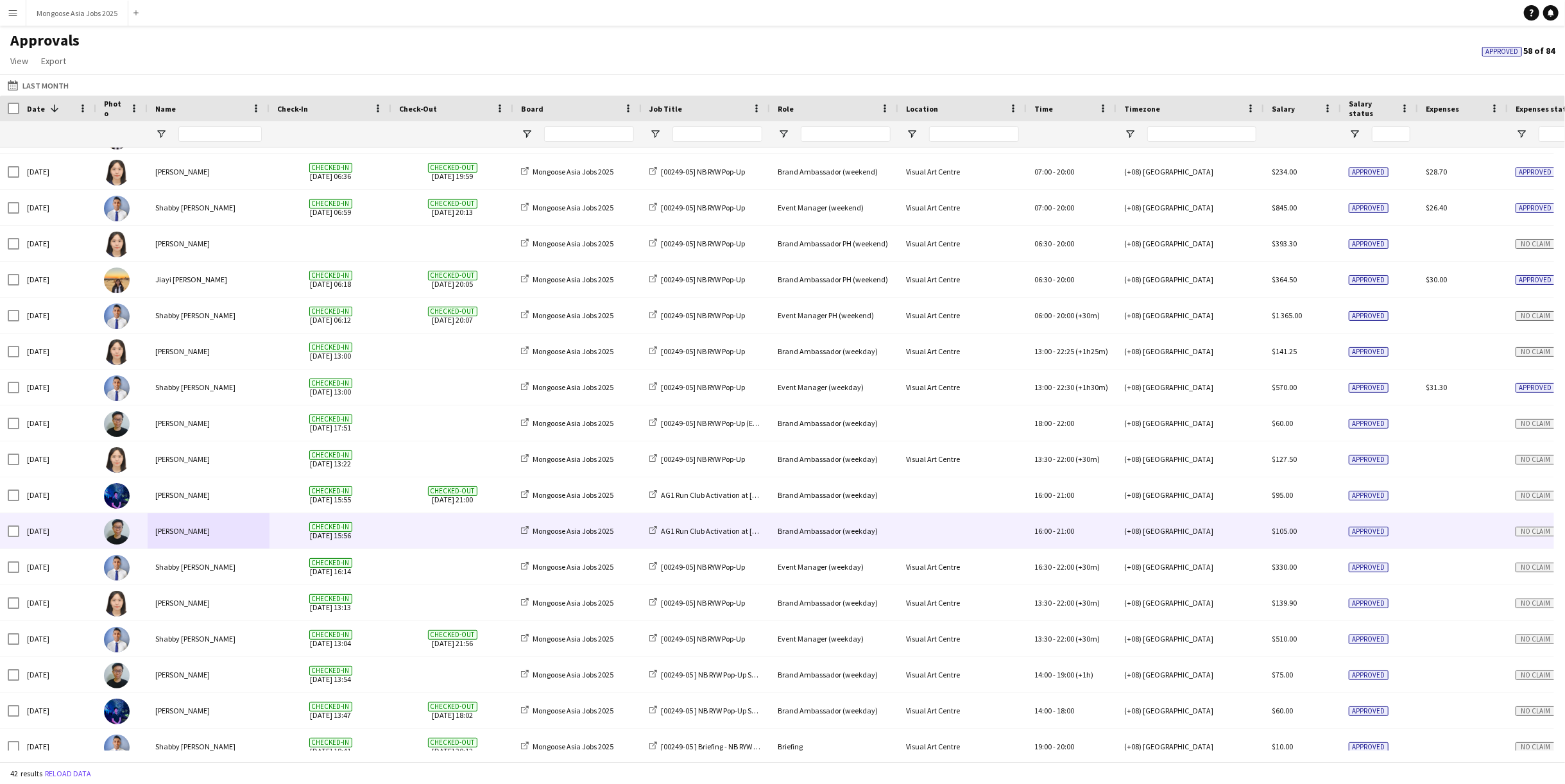
click at [190, 535] on div "[PERSON_NAME]" at bounding box center [209, 531] width 122 height 35
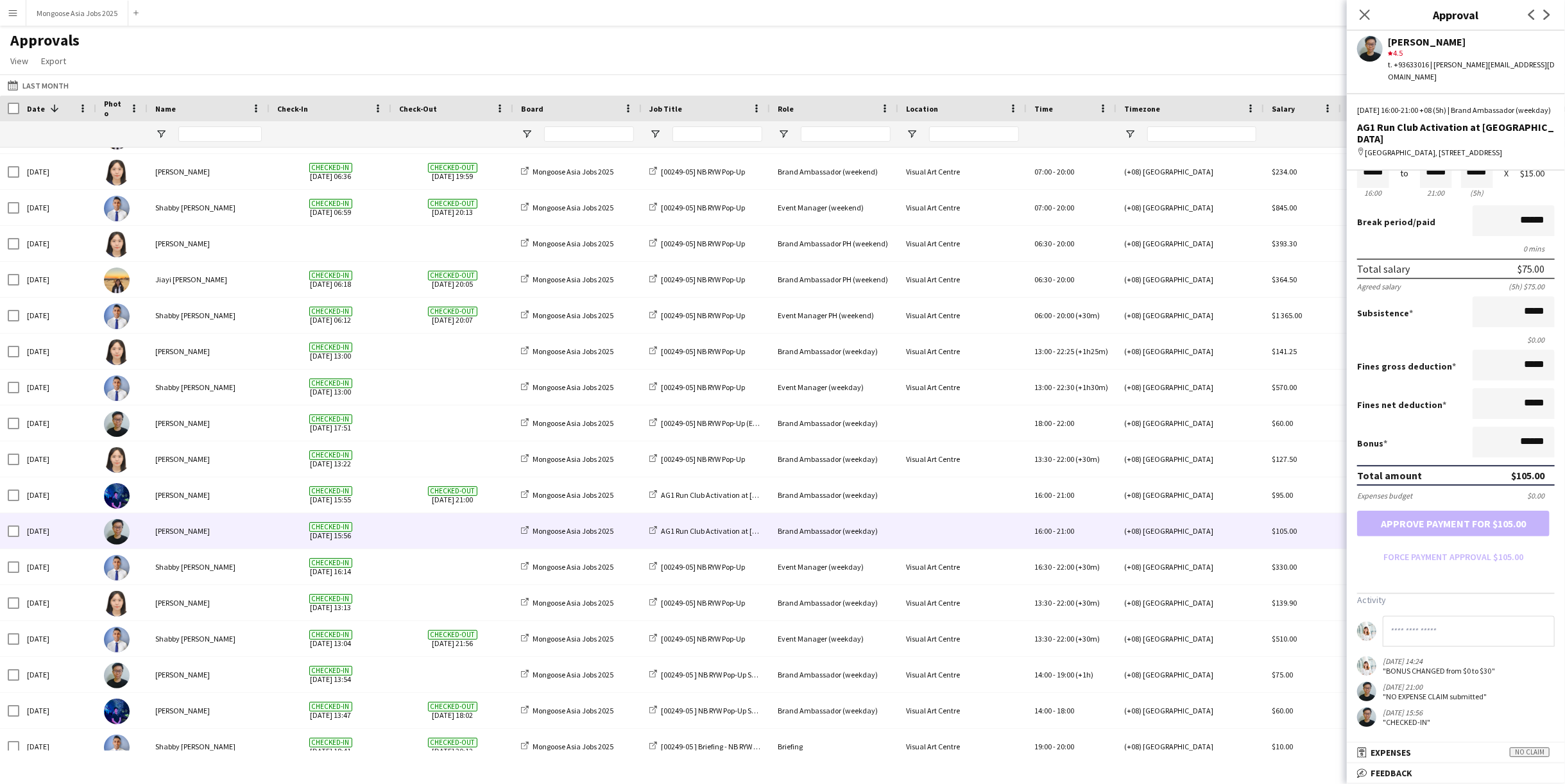
click at [1095, 16] on div "Close pop-in" at bounding box center [1364, 15] width 36 height 29
click at [1095, 16] on icon "Close pop-in" at bounding box center [1364, 14] width 12 height 12
